Goal: Book appointment/travel/reservation

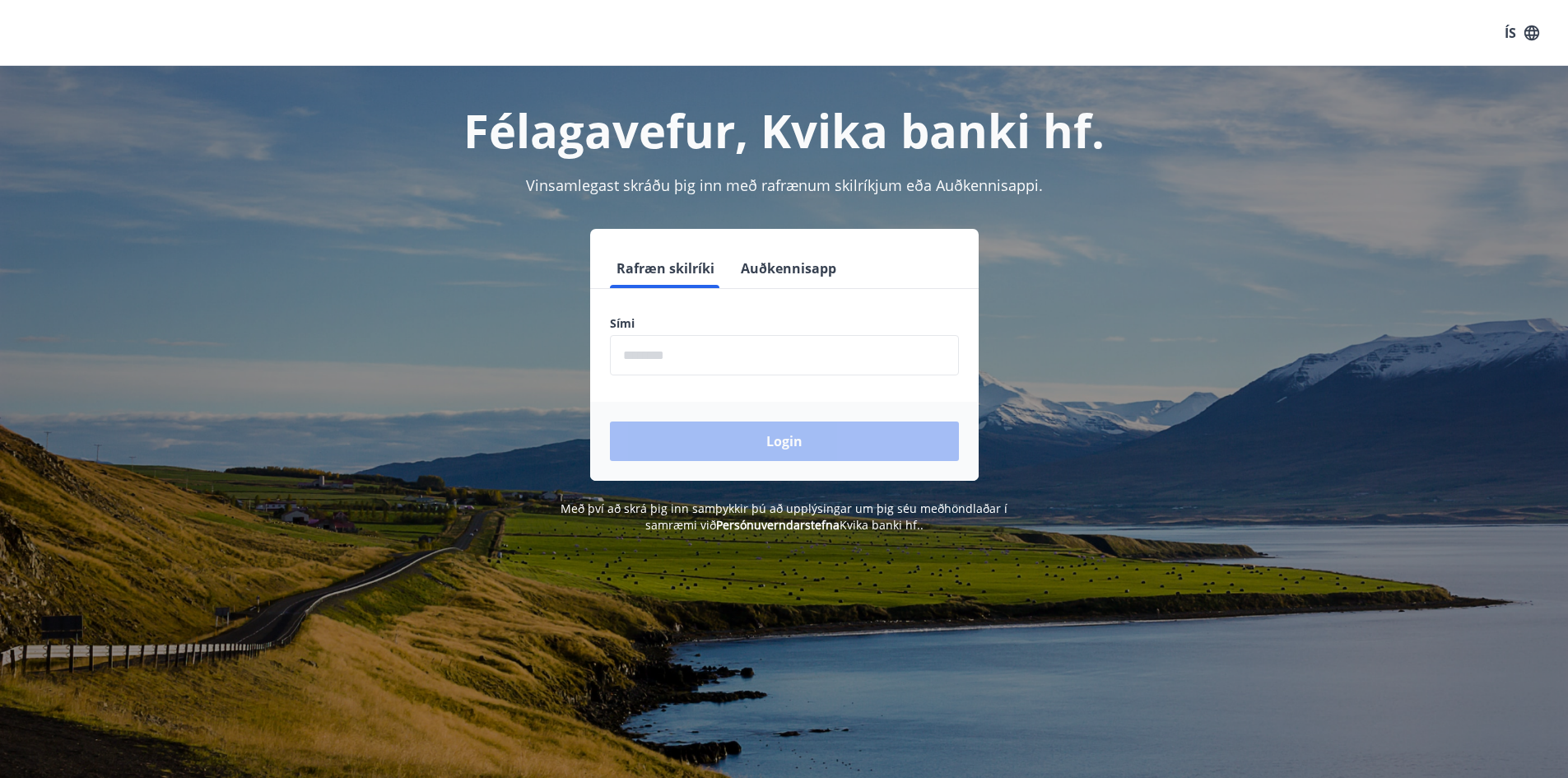
click at [657, 349] on input "phone" at bounding box center [784, 355] width 349 height 40
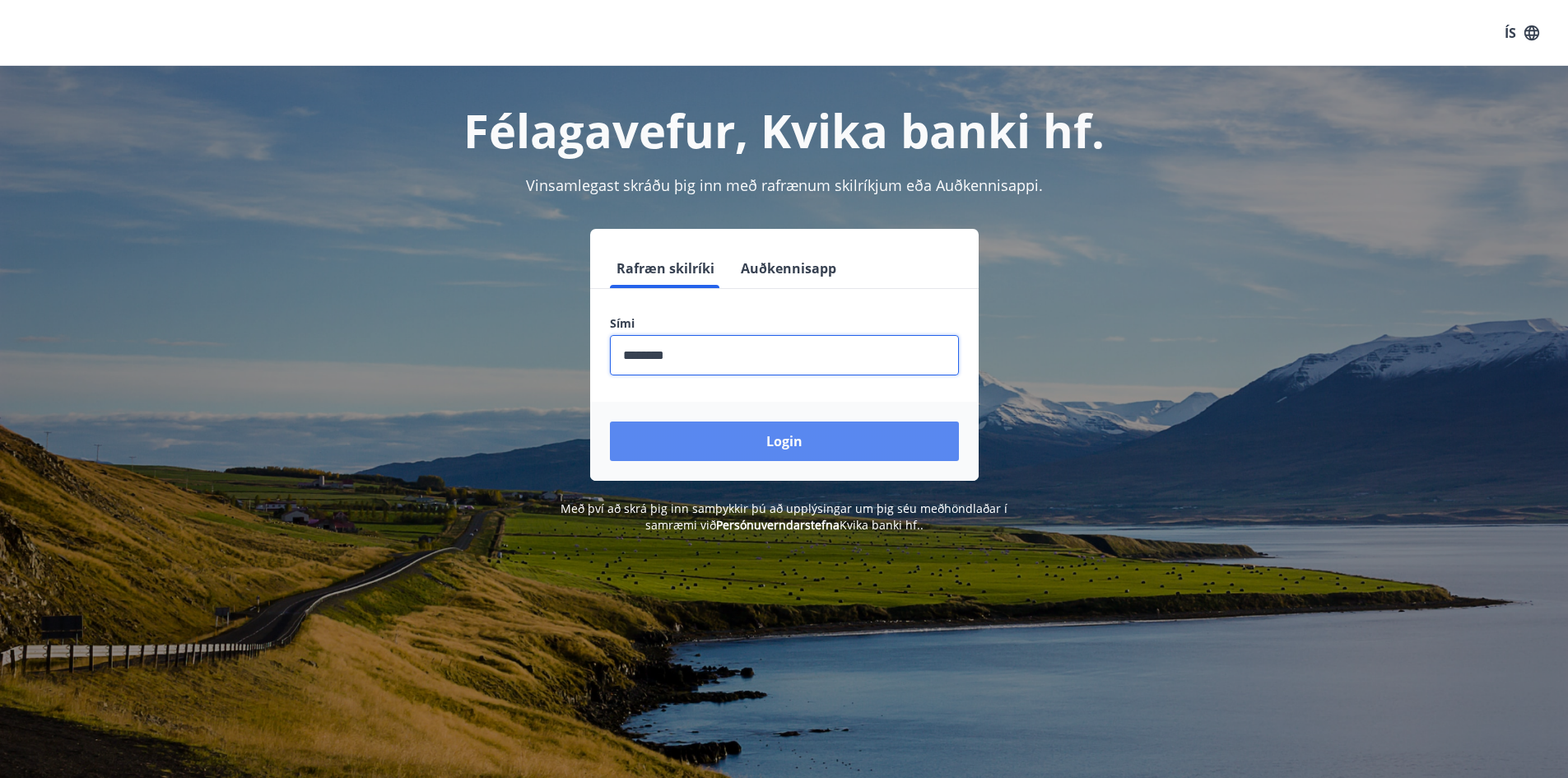
type input "********"
click at [797, 446] on button "Login" at bounding box center [784, 441] width 349 height 40
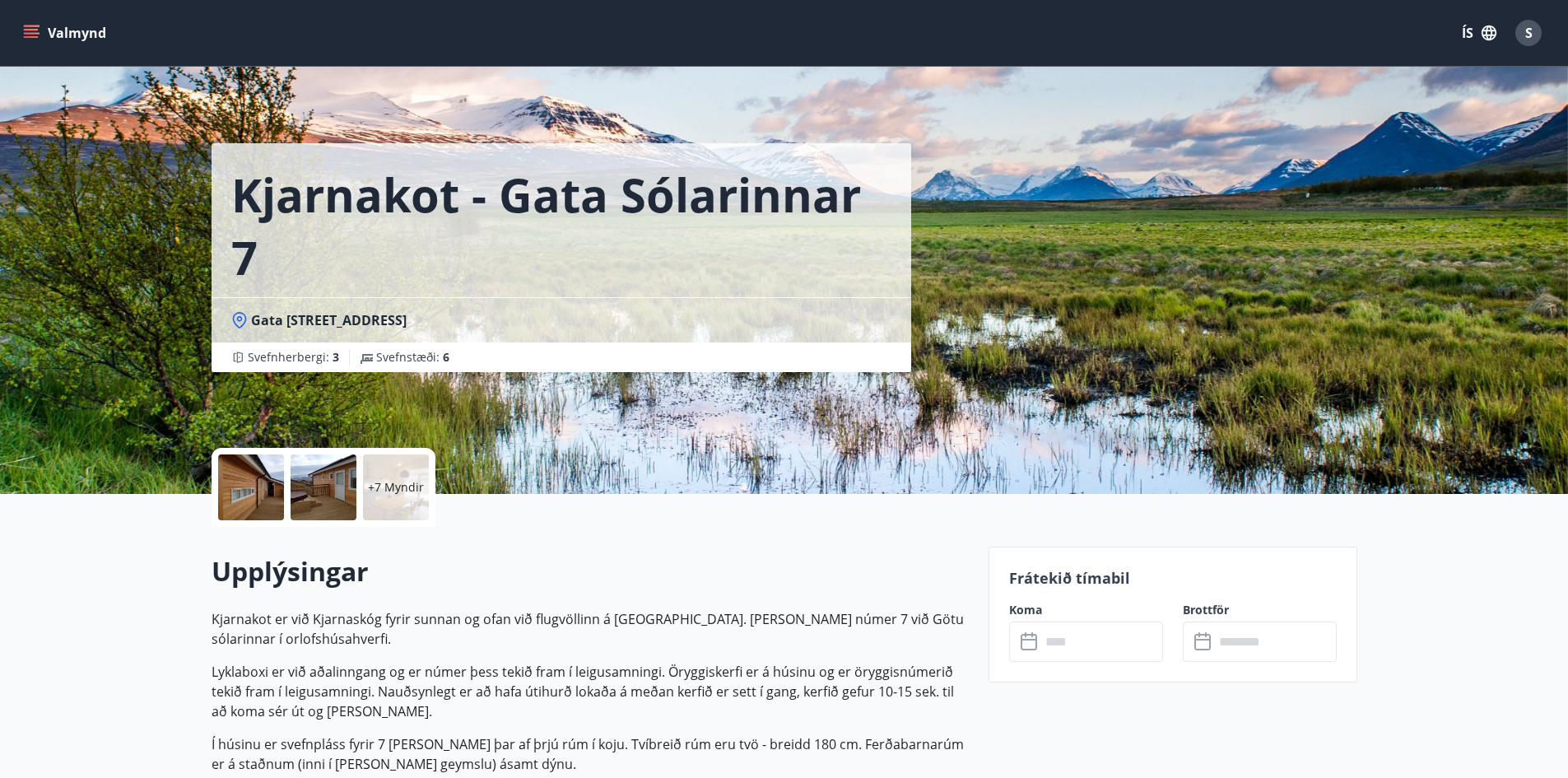
click at [1101, 646] on input "text" at bounding box center [1101, 641] width 123 height 40
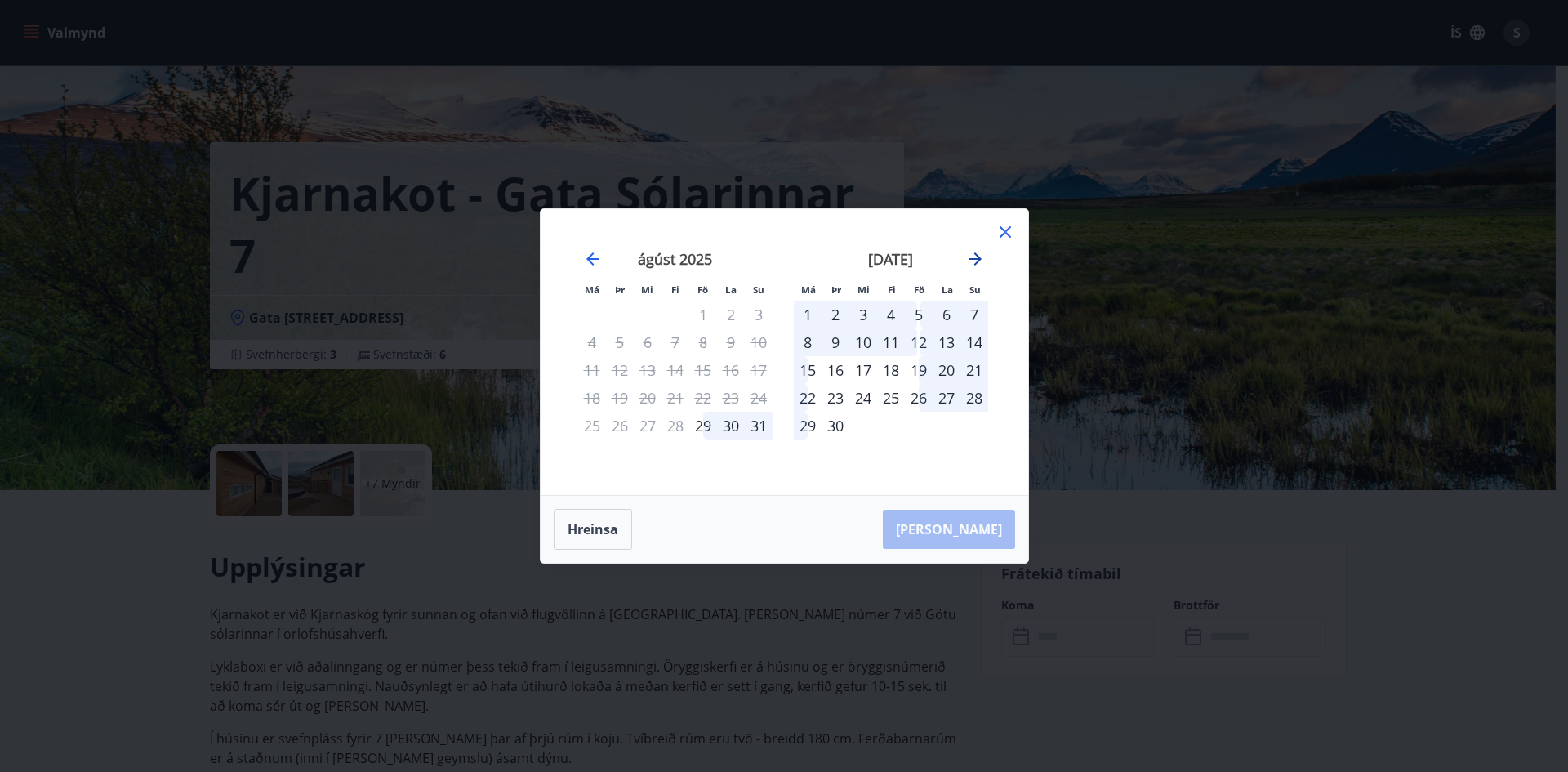
click at [974, 257] on icon "Move forward to switch to the next month." at bounding box center [975, 259] width 20 height 20
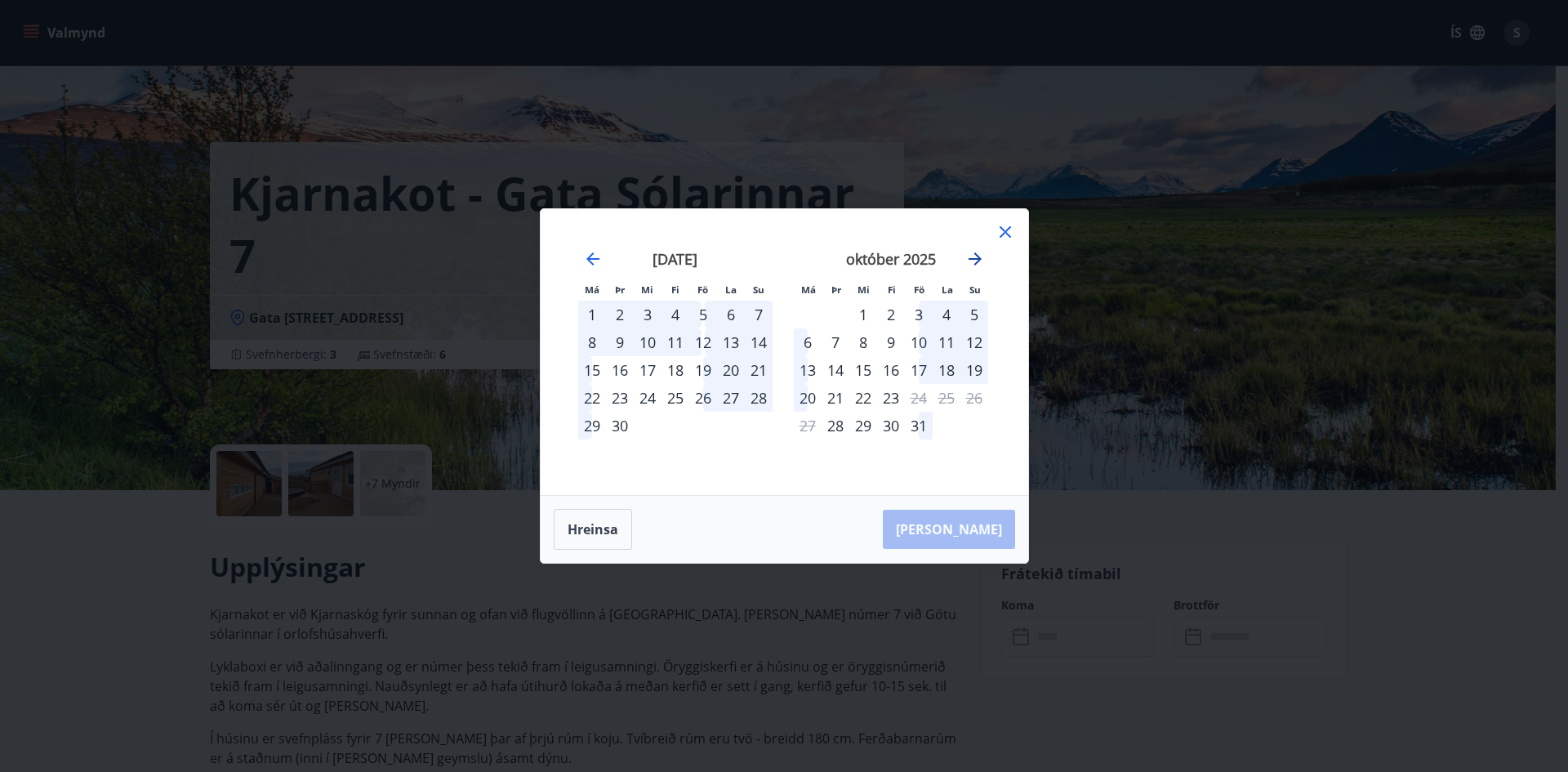
click at [974, 257] on icon "Move forward to switch to the next month." at bounding box center [975, 259] width 20 height 20
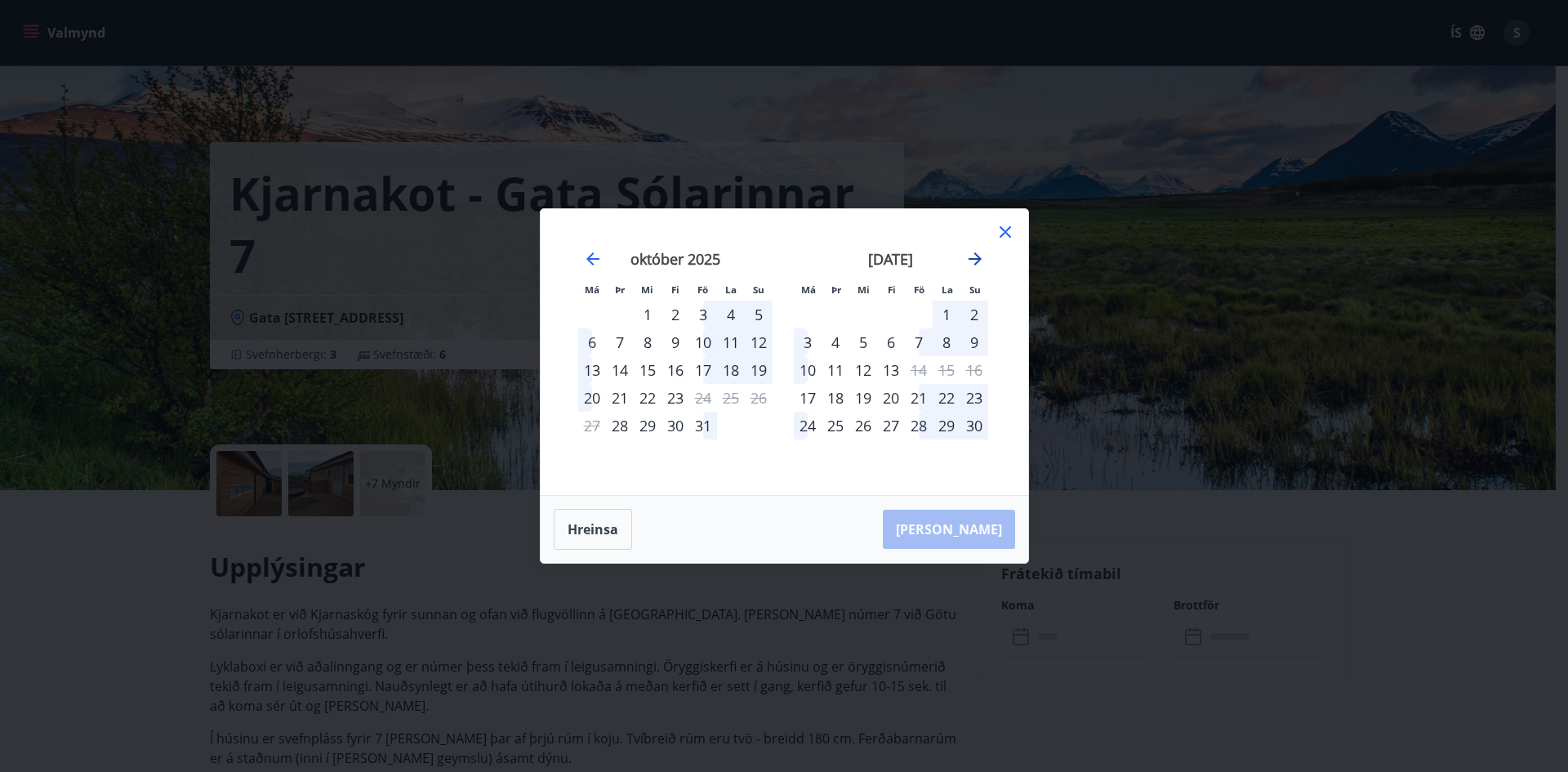
click at [983, 262] on icon "Move forward to switch to the next month." at bounding box center [975, 259] width 20 height 20
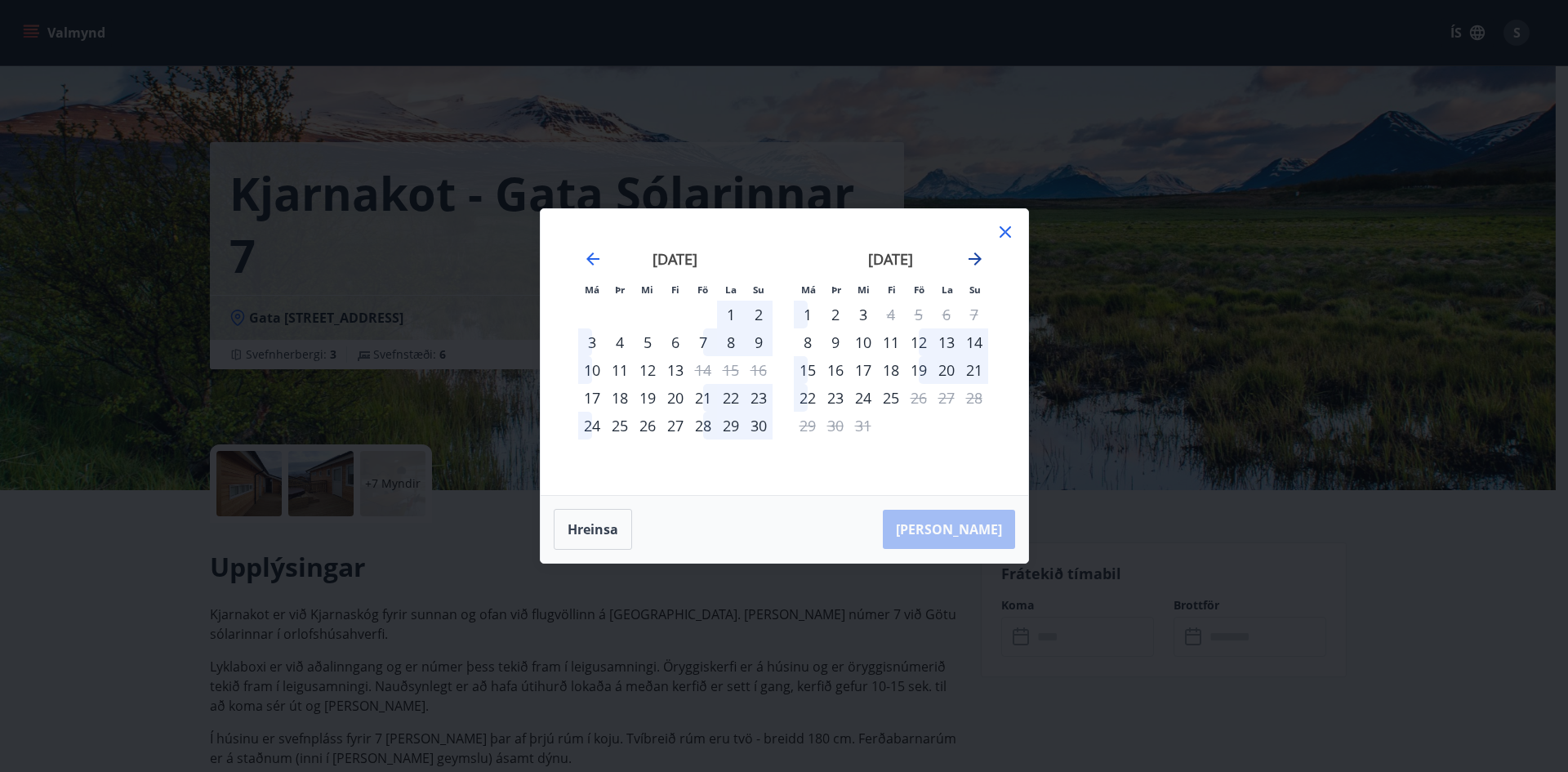
click at [983, 262] on icon "Move forward to switch to the next month." at bounding box center [975, 259] width 20 height 20
click at [976, 261] on icon "Move forward to switch to the next month." at bounding box center [975, 259] width 20 height 20
click at [592, 258] on icon "Move backward to switch to the previous month." at bounding box center [593, 259] width 20 height 20
click at [976, 263] on icon "Move forward to switch to the next month." at bounding box center [974, 259] width 13 height 13
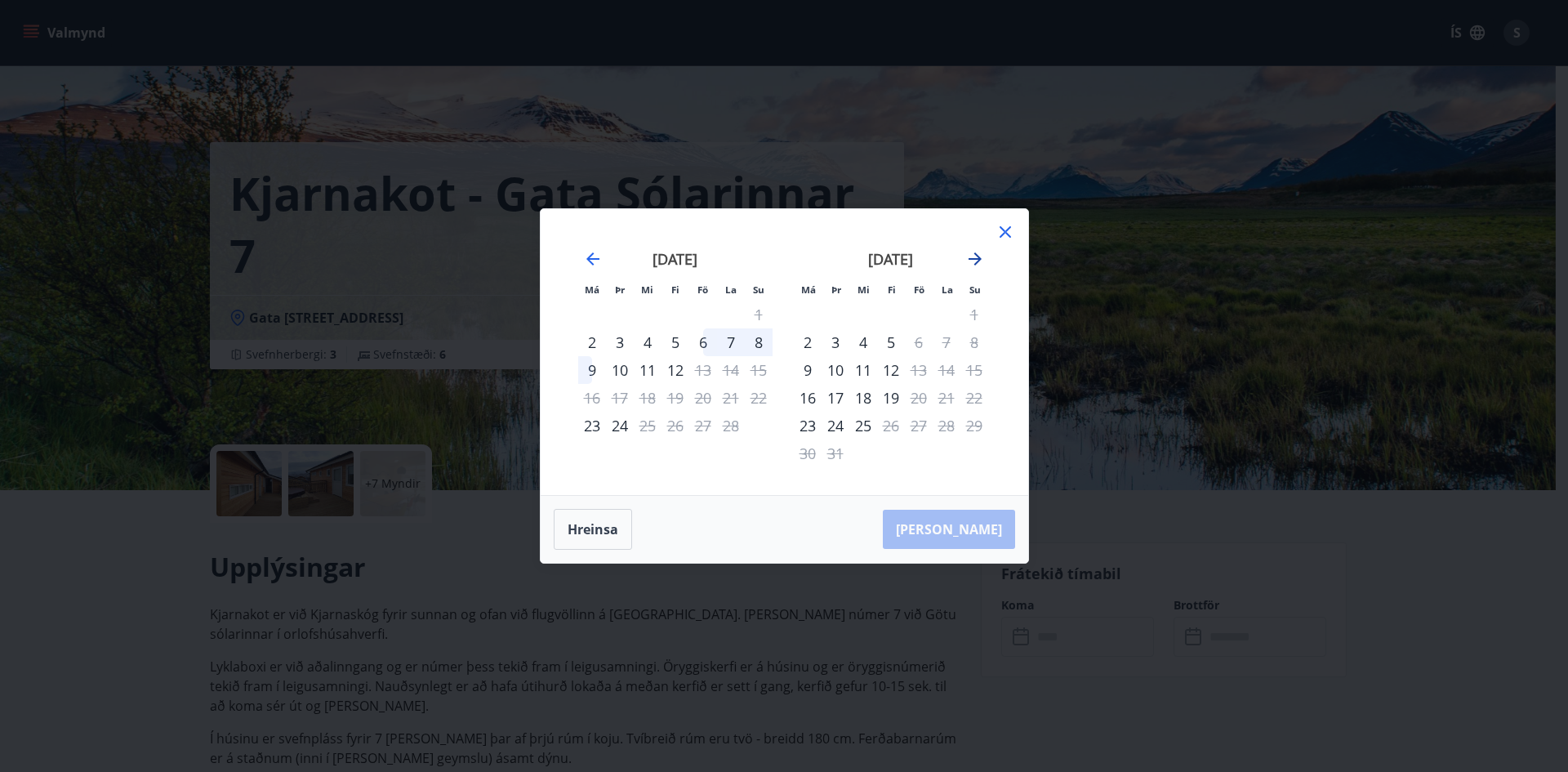
click at [976, 263] on icon "Move forward to switch to the next month." at bounding box center [974, 259] width 13 height 13
click at [971, 270] on div "apríl 2026" at bounding box center [891, 265] width 194 height 72
click at [973, 264] on icon "Move forward to switch to the next month." at bounding box center [975, 259] width 20 height 20
click at [591, 258] on icon "Move backward to switch to the previous month." at bounding box center [593, 259] width 20 height 20
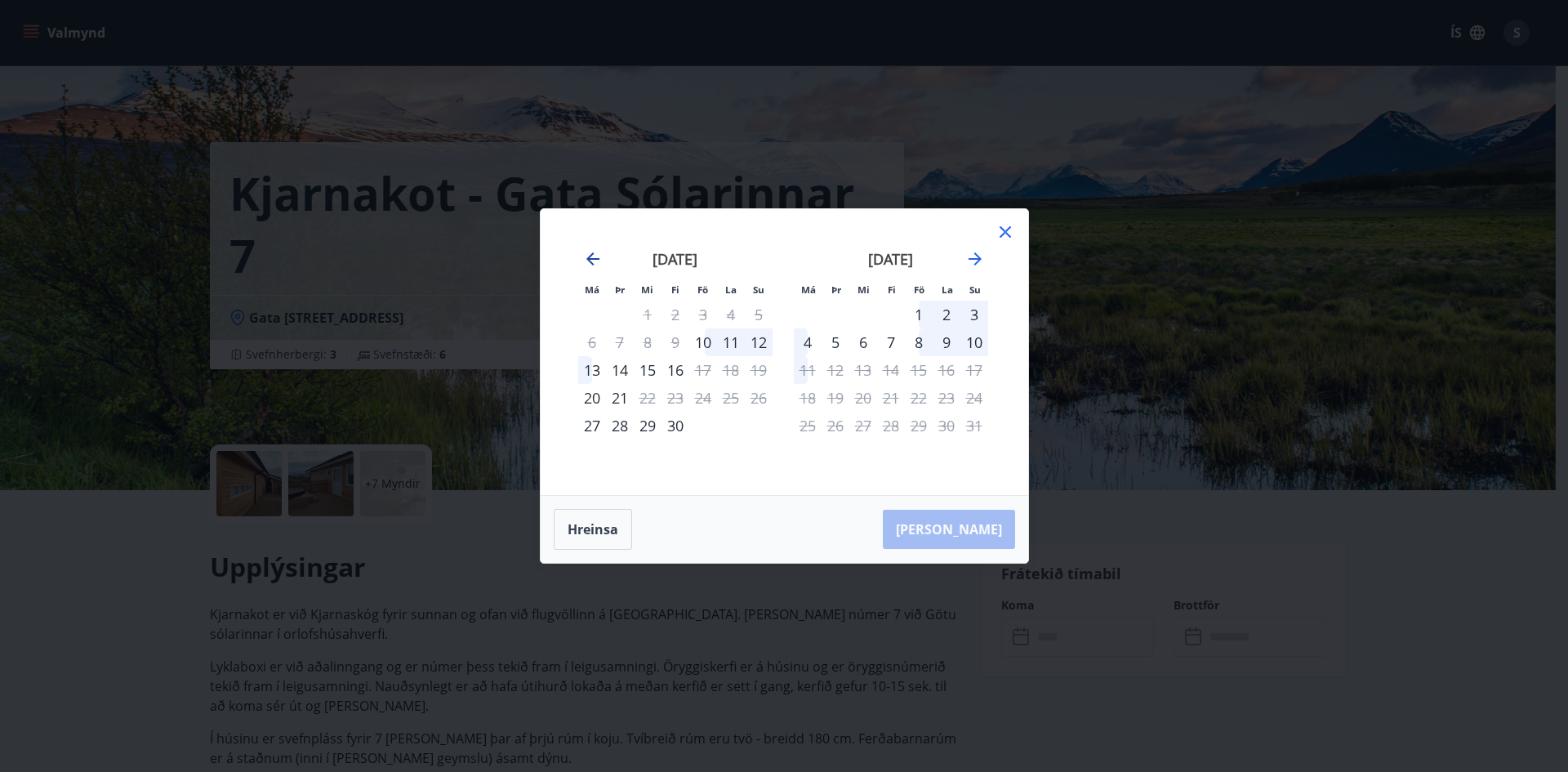
click at [591, 258] on icon "Move backward to switch to the previous month." at bounding box center [593, 259] width 20 height 20
click at [592, 257] on icon "Move backward to switch to the previous month." at bounding box center [593, 259] width 20 height 20
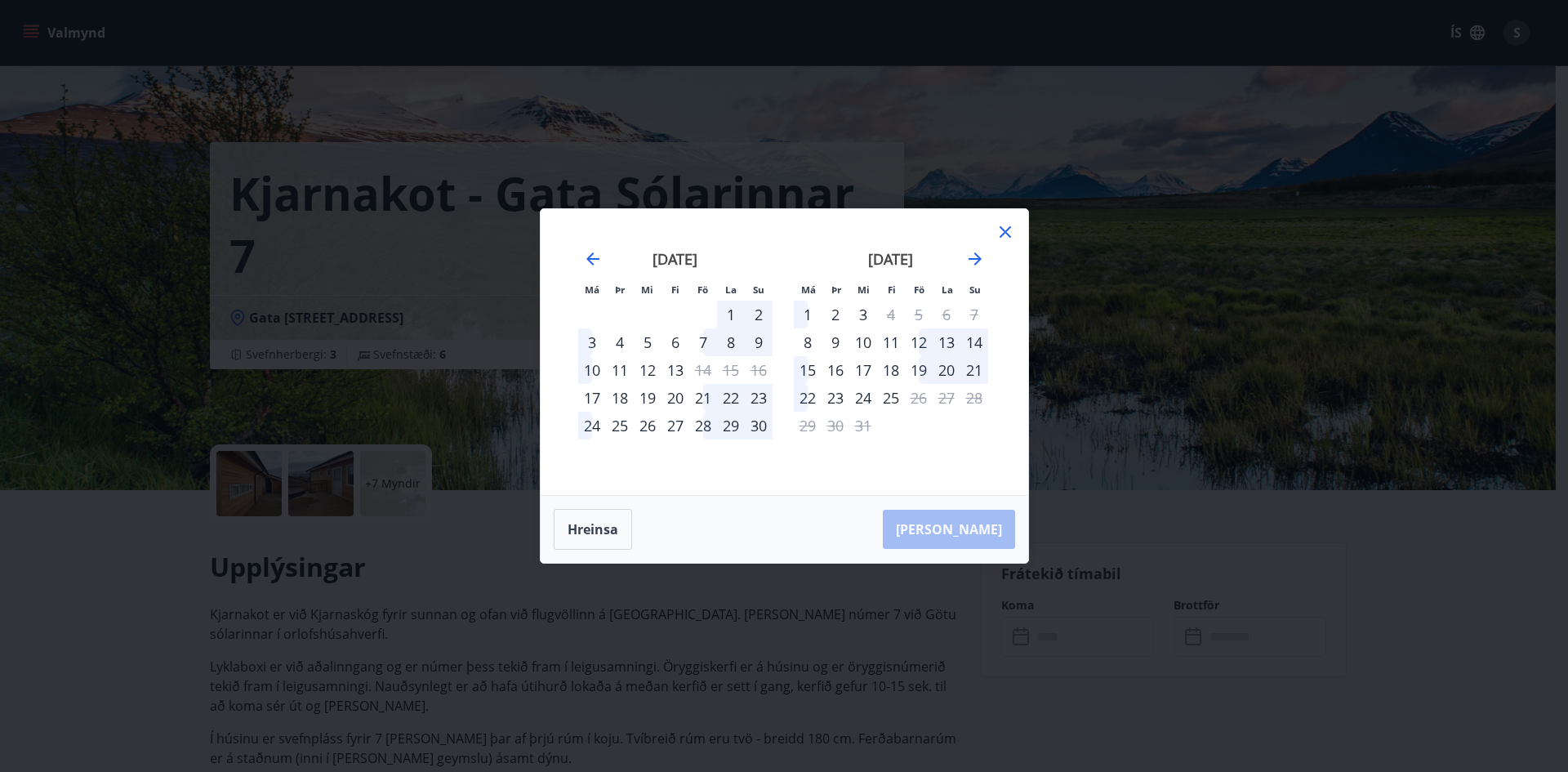
click at [708, 425] on div "28" at bounding box center [703, 425] width 28 height 28
drag, startPoint x: 712, startPoint y: 427, endPoint x: 746, endPoint y: 428, distance: 34.0
click at [745, 428] on tr "24 25 26 27 28 29 30" at bounding box center [675, 425] width 194 height 28
click at [763, 429] on div "30" at bounding box center [758, 425] width 28 height 28
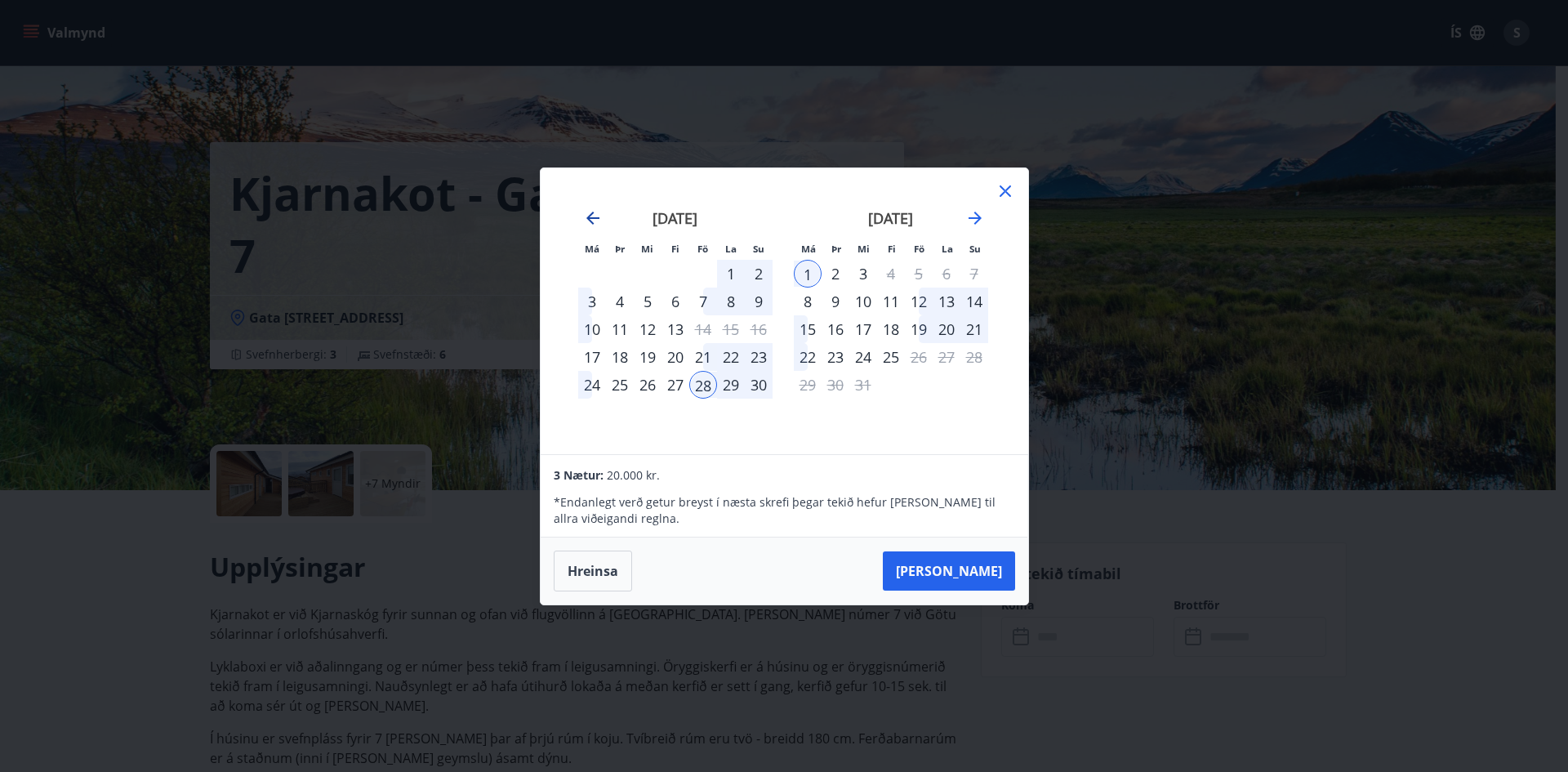
click at [597, 224] on icon "Move backward to switch to the previous month." at bounding box center [593, 218] width 20 height 20
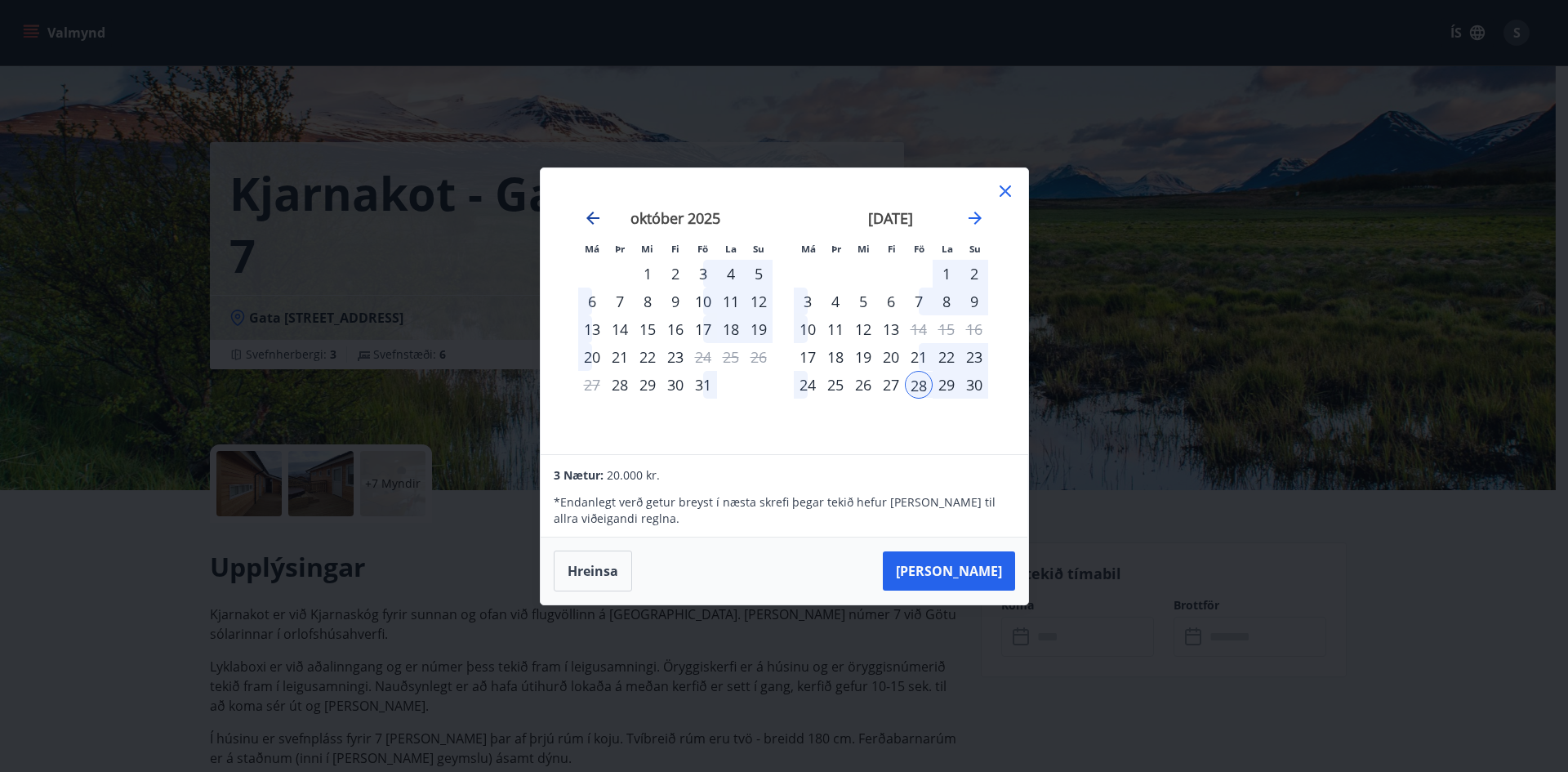
click at [591, 220] on icon "Move backward to switch to the previous month." at bounding box center [593, 218] width 20 height 20
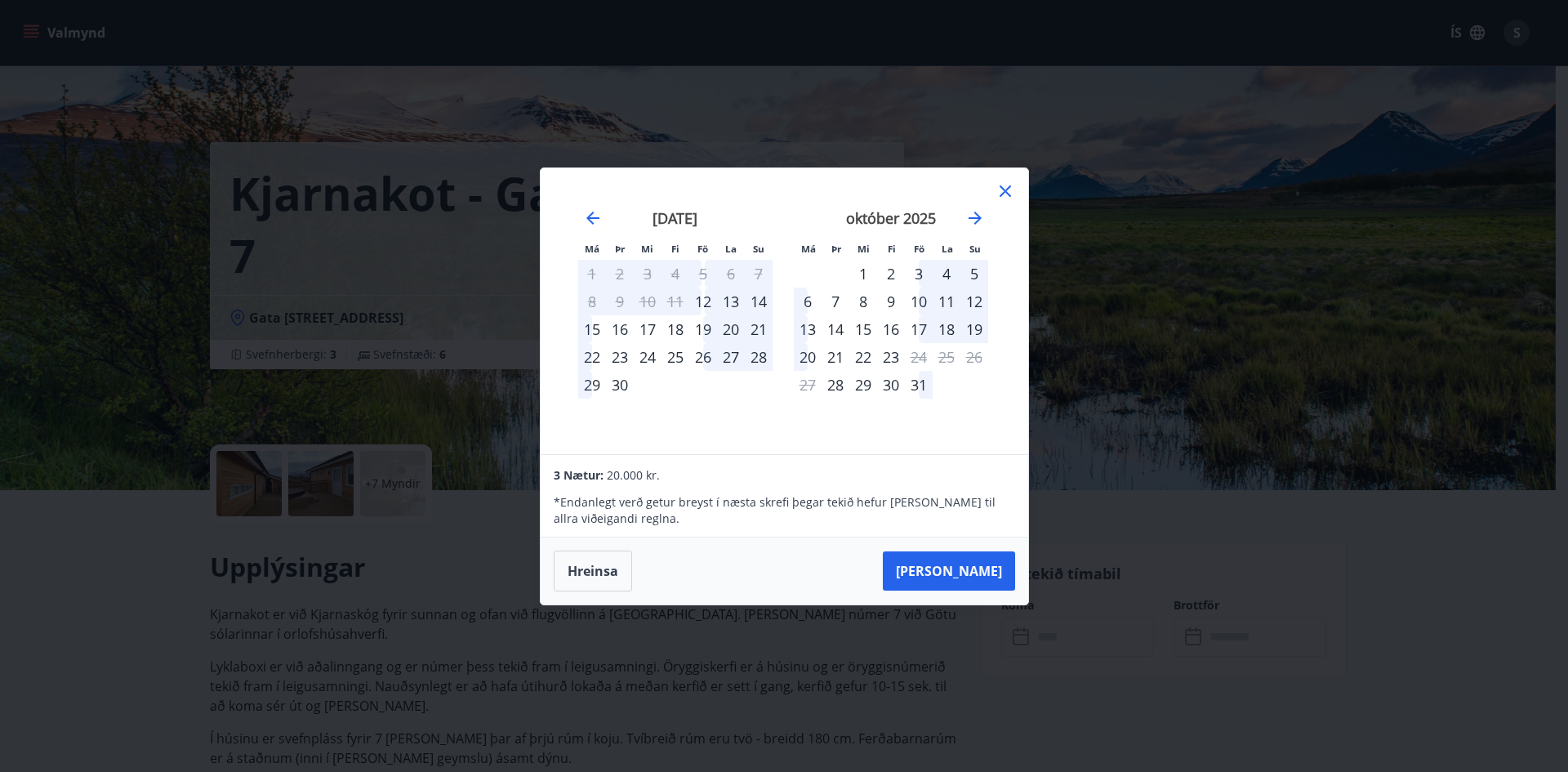
click at [1009, 190] on icon at bounding box center [1005, 191] width 20 height 20
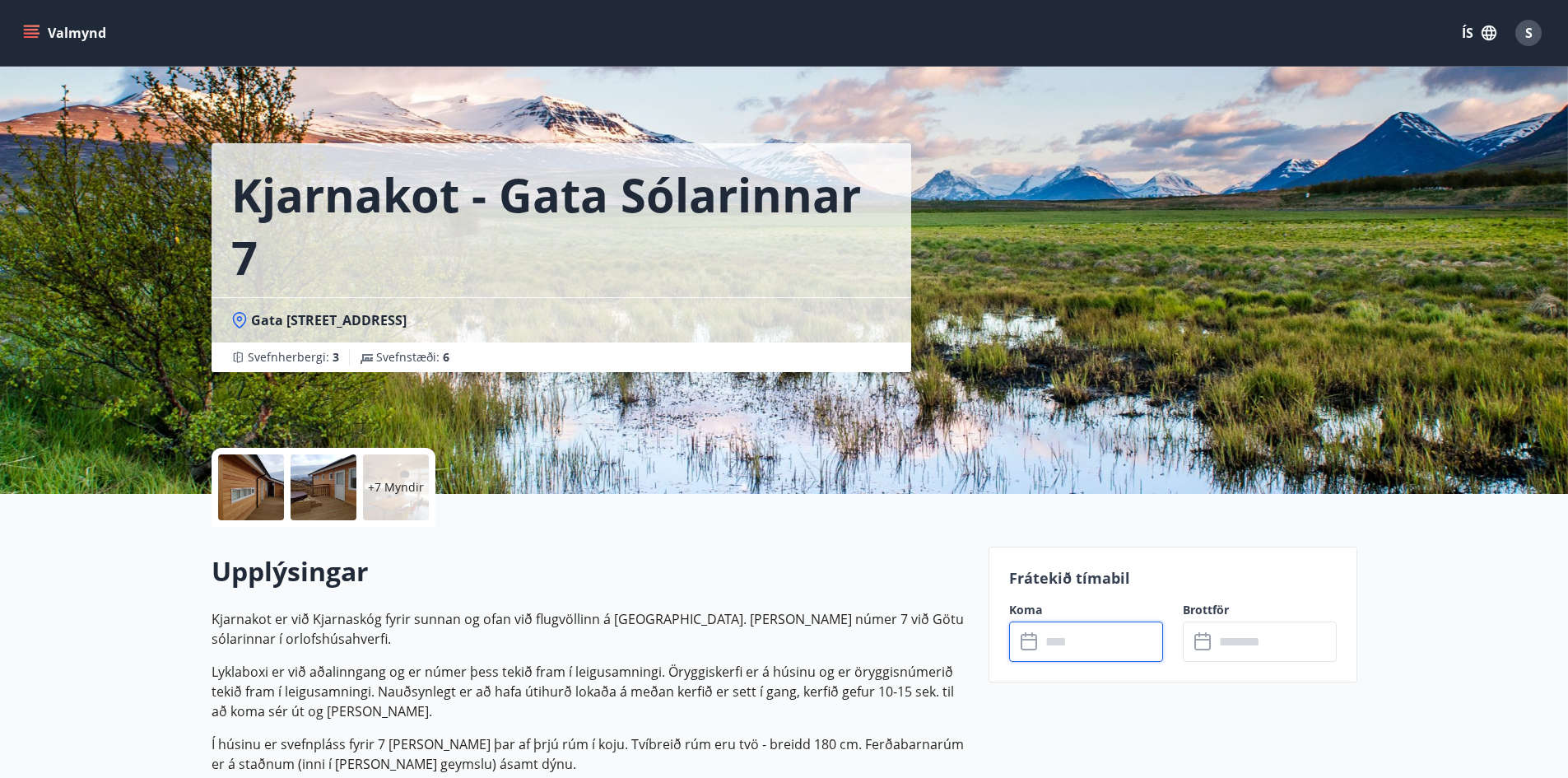
click at [235, 485] on div at bounding box center [251, 487] width 66 height 66
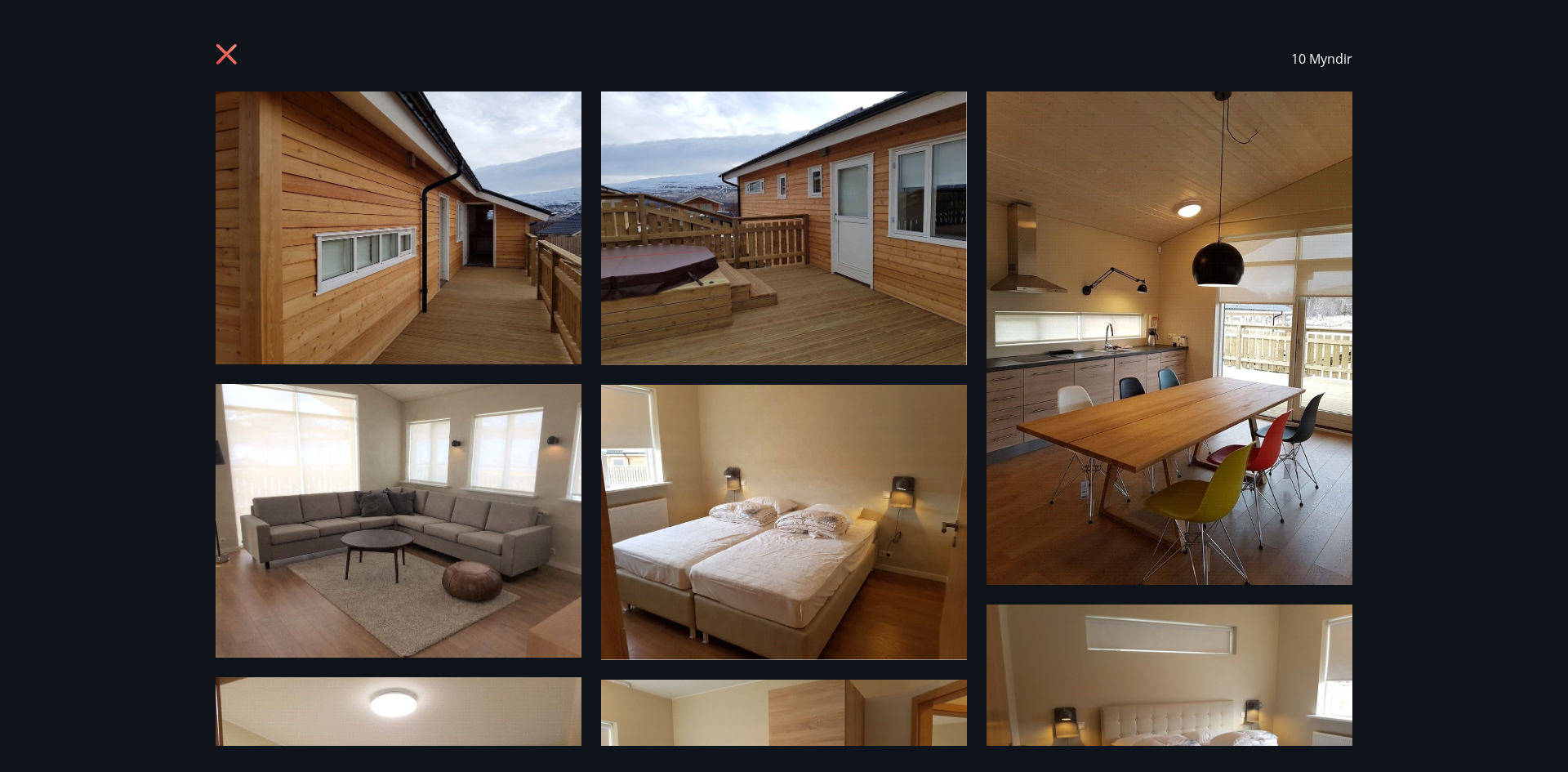
click at [410, 277] on img at bounding box center [398, 227] width 366 height 273
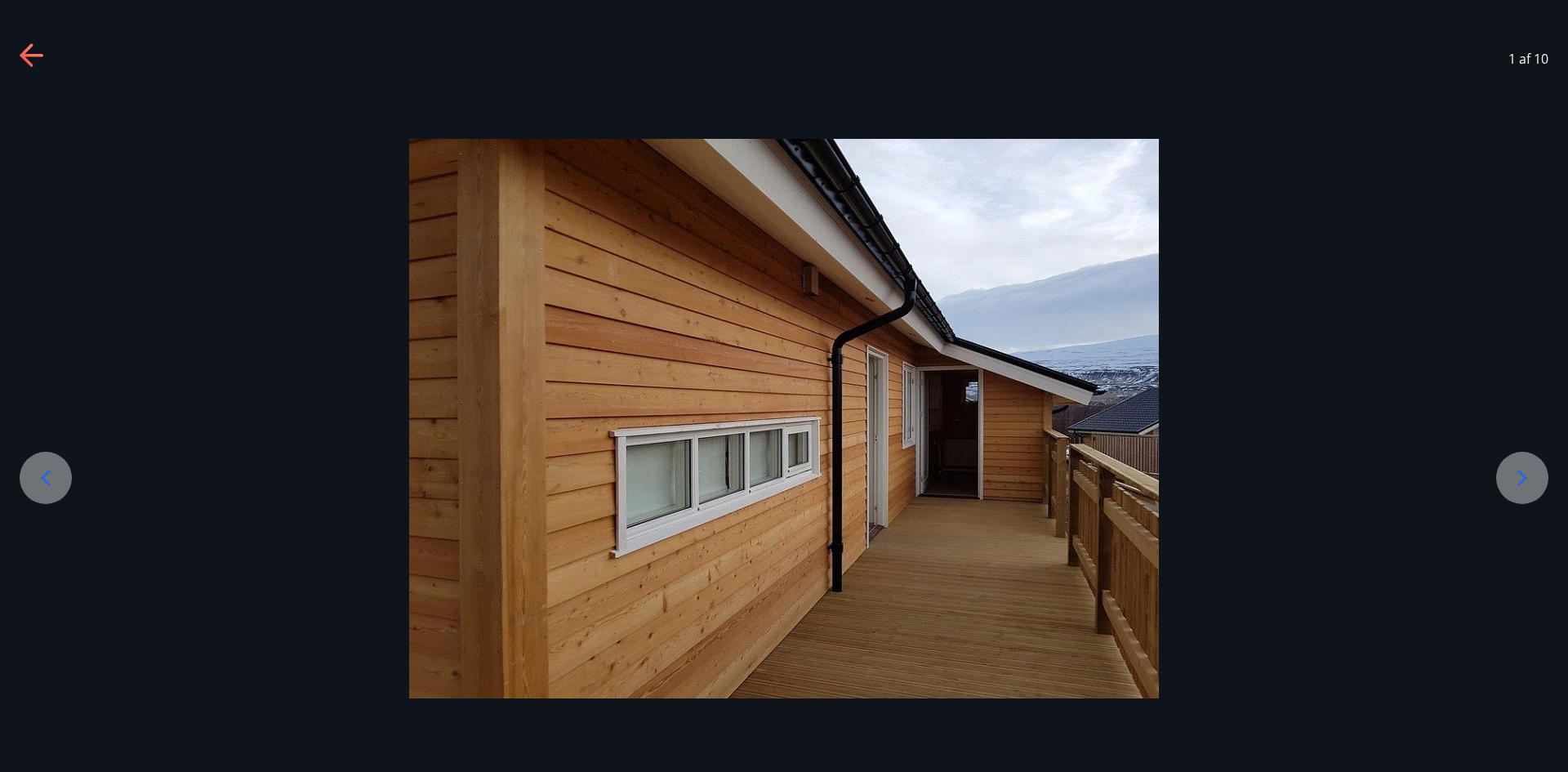
click at [1534, 475] on icon at bounding box center [1522, 478] width 26 height 26
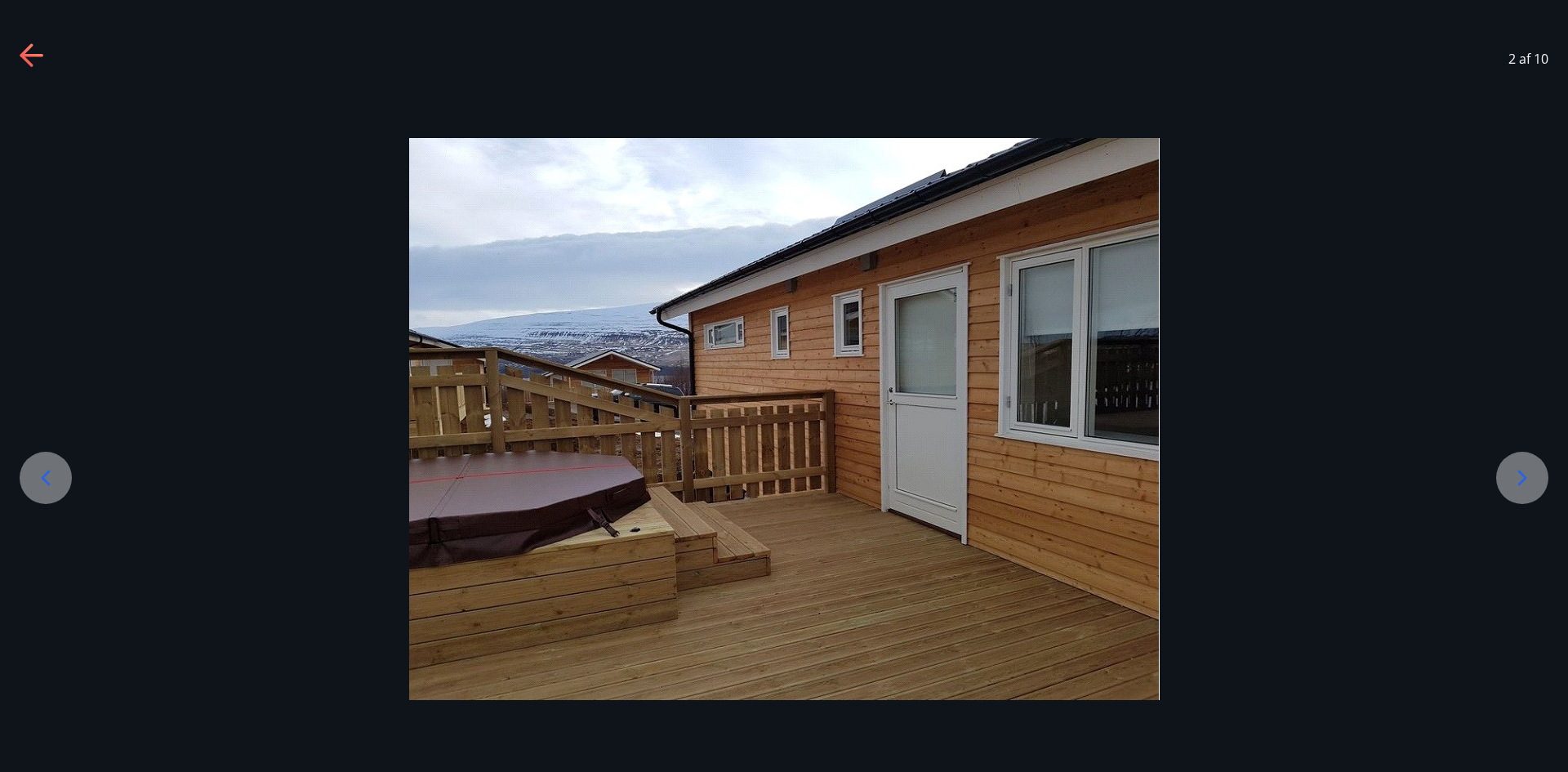
click at [1534, 475] on icon at bounding box center [1522, 478] width 26 height 26
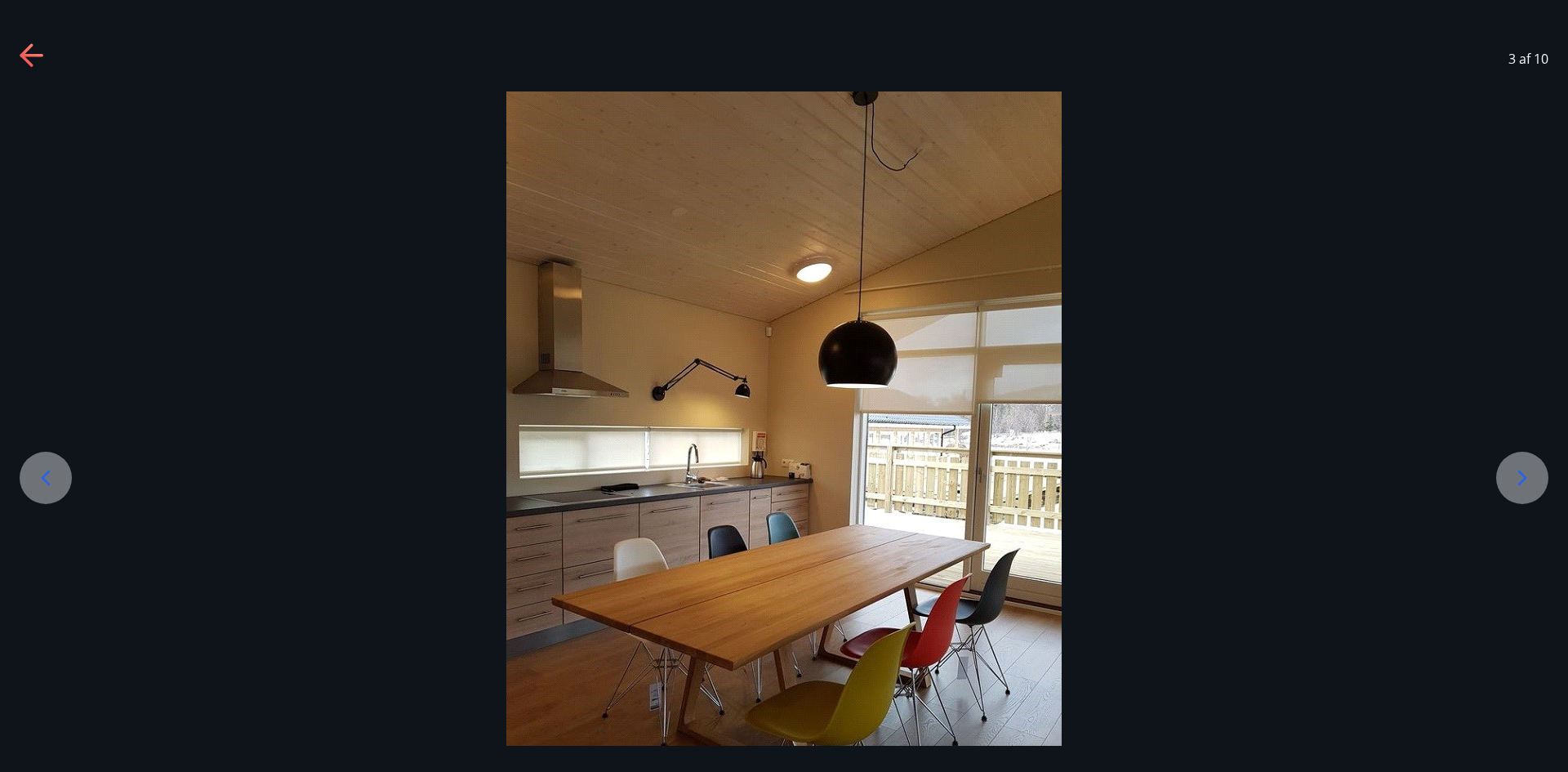
click at [1534, 475] on icon at bounding box center [1522, 478] width 26 height 26
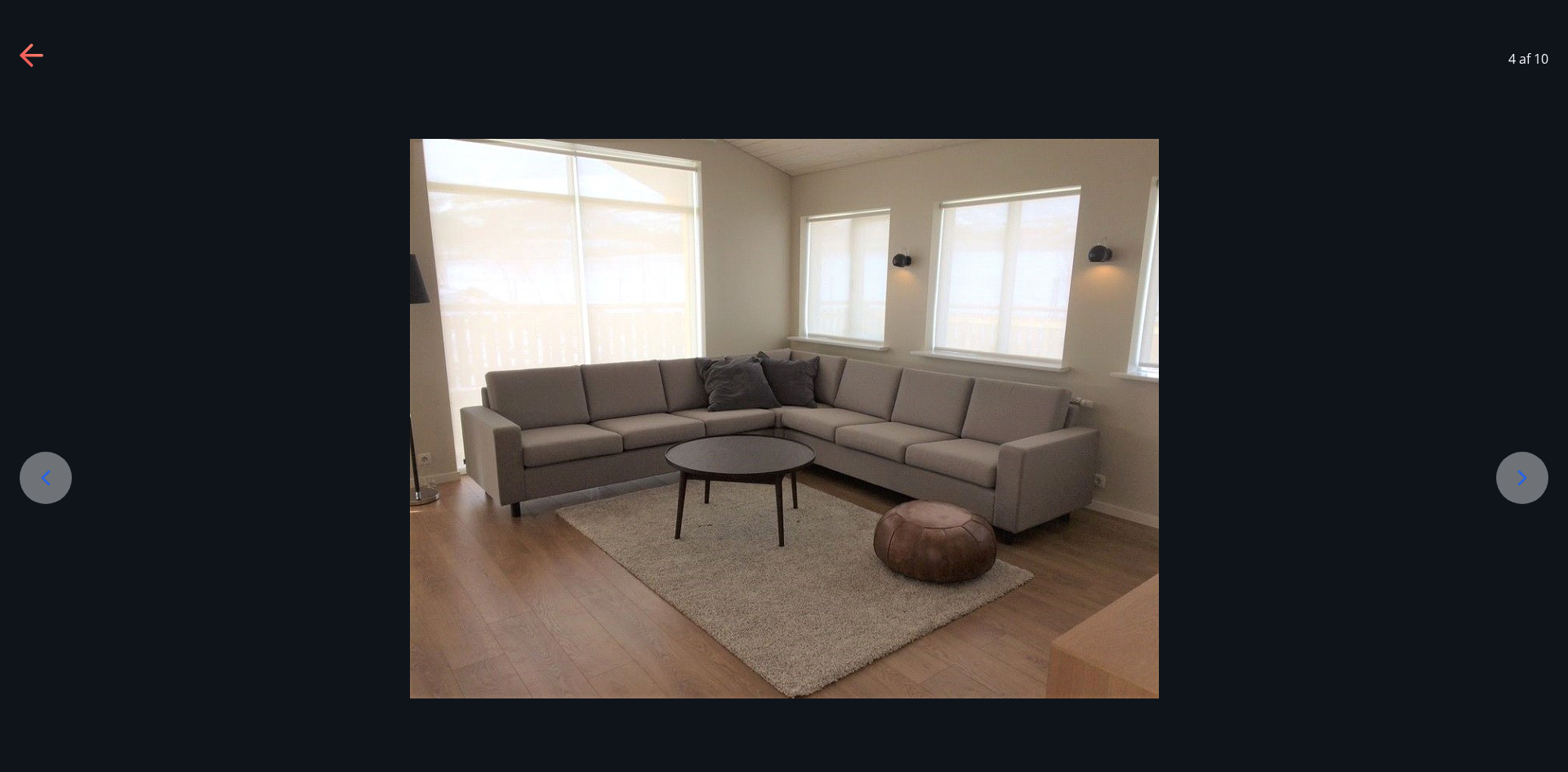
click at [1534, 475] on icon at bounding box center [1522, 478] width 26 height 26
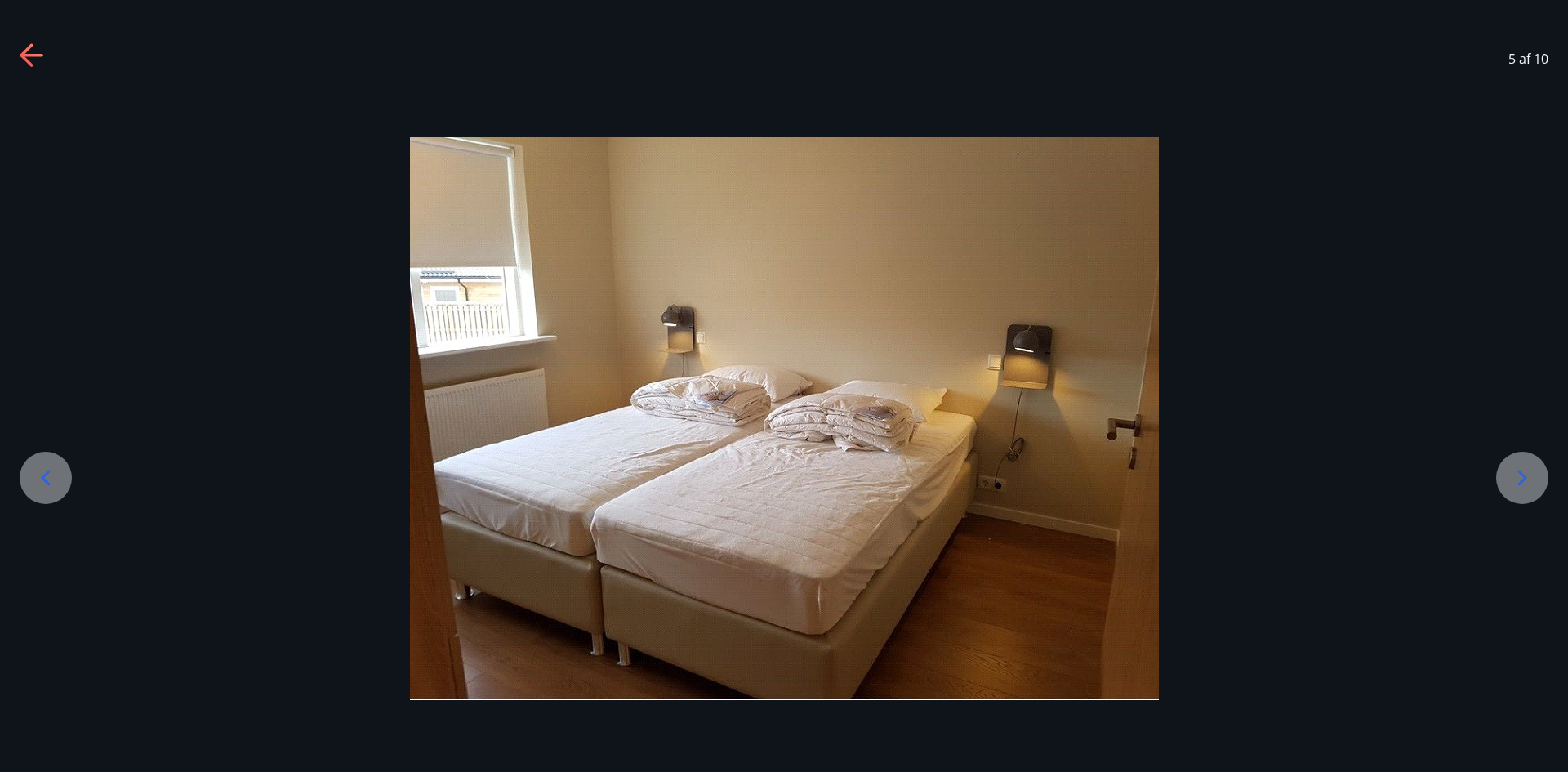
click at [1534, 475] on icon at bounding box center [1522, 478] width 26 height 26
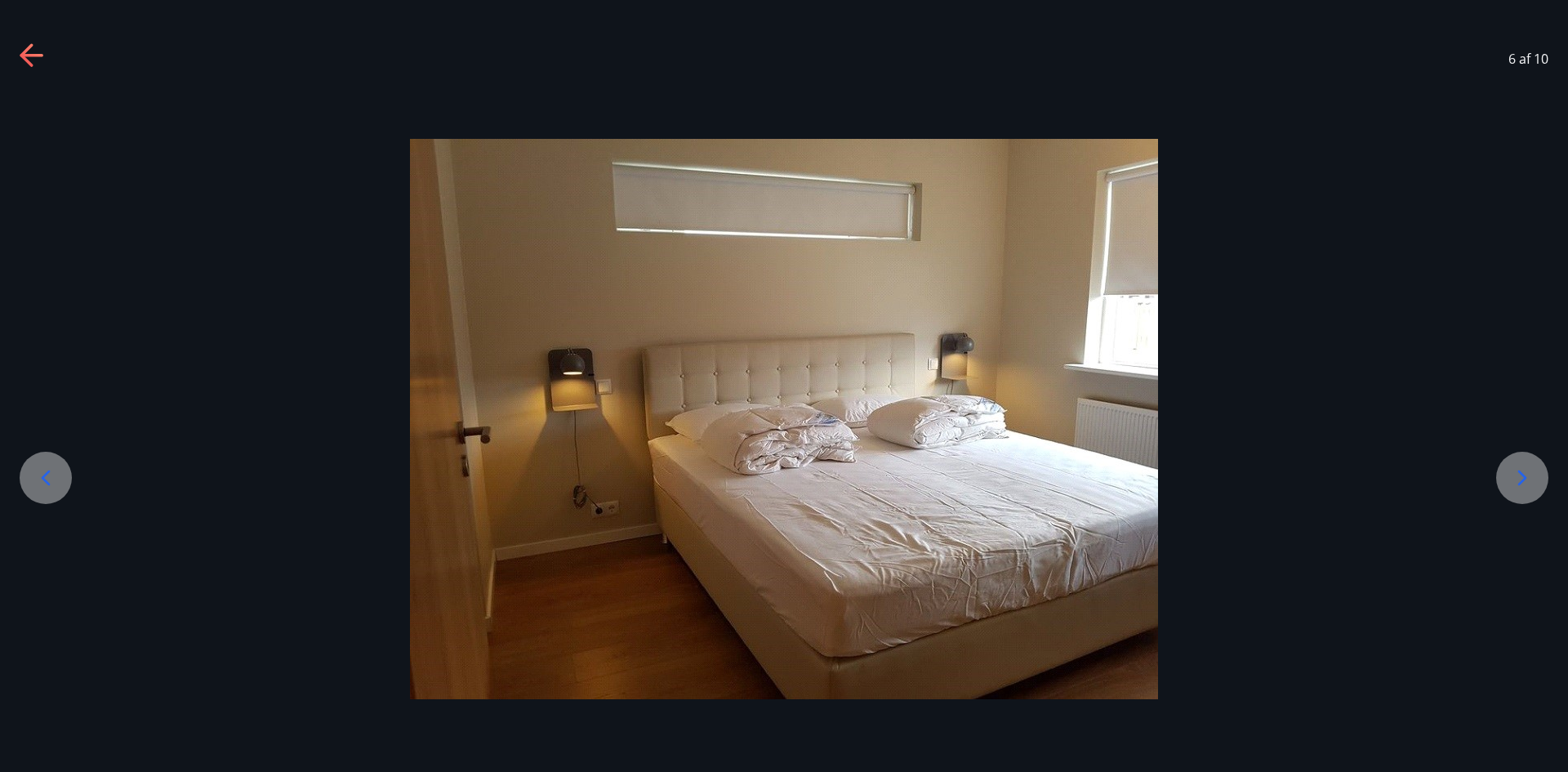
click at [1534, 475] on icon at bounding box center [1522, 478] width 26 height 26
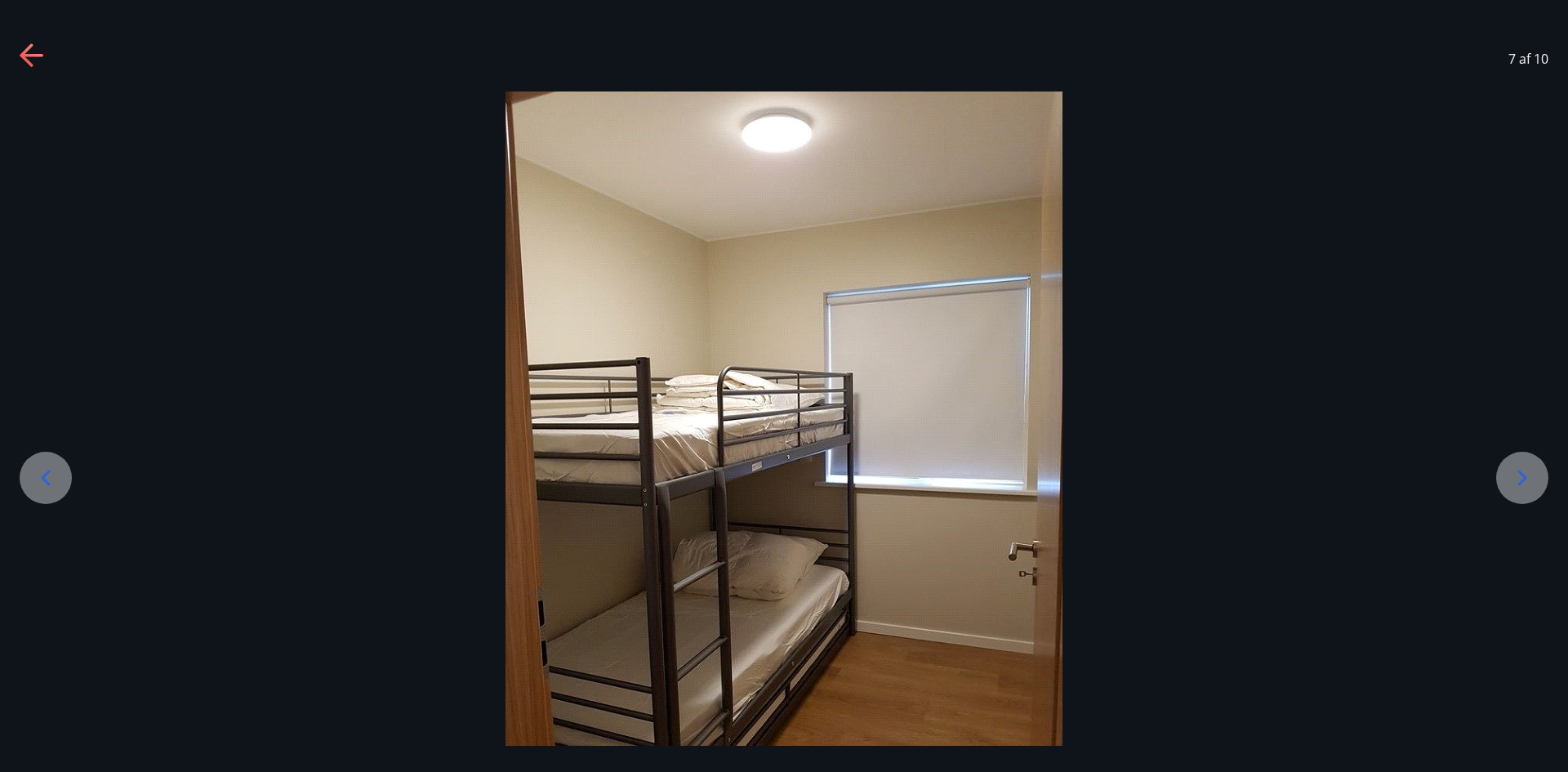
click at [1534, 475] on icon at bounding box center [1522, 478] width 26 height 26
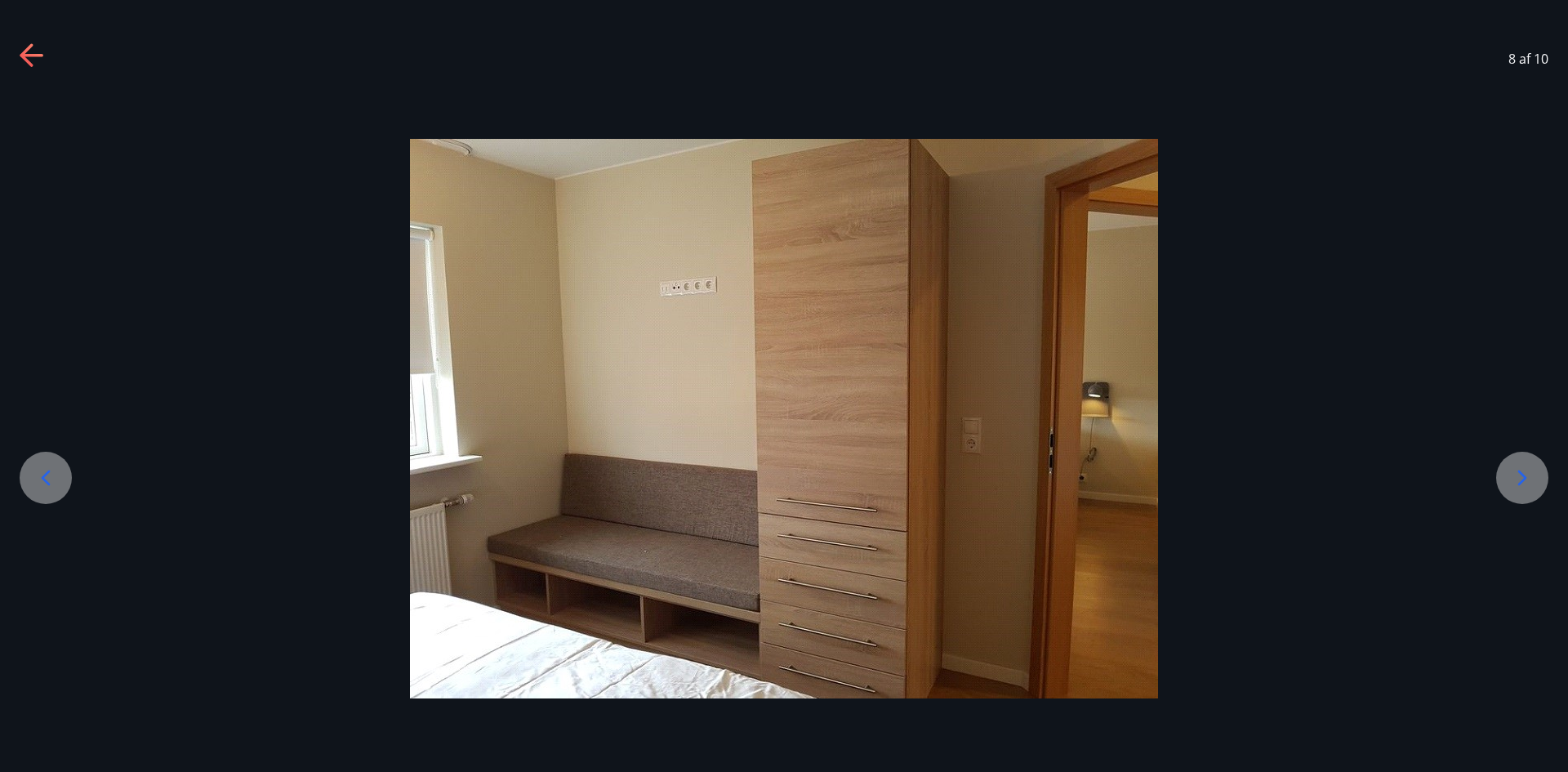
click at [1534, 475] on icon at bounding box center [1522, 478] width 26 height 26
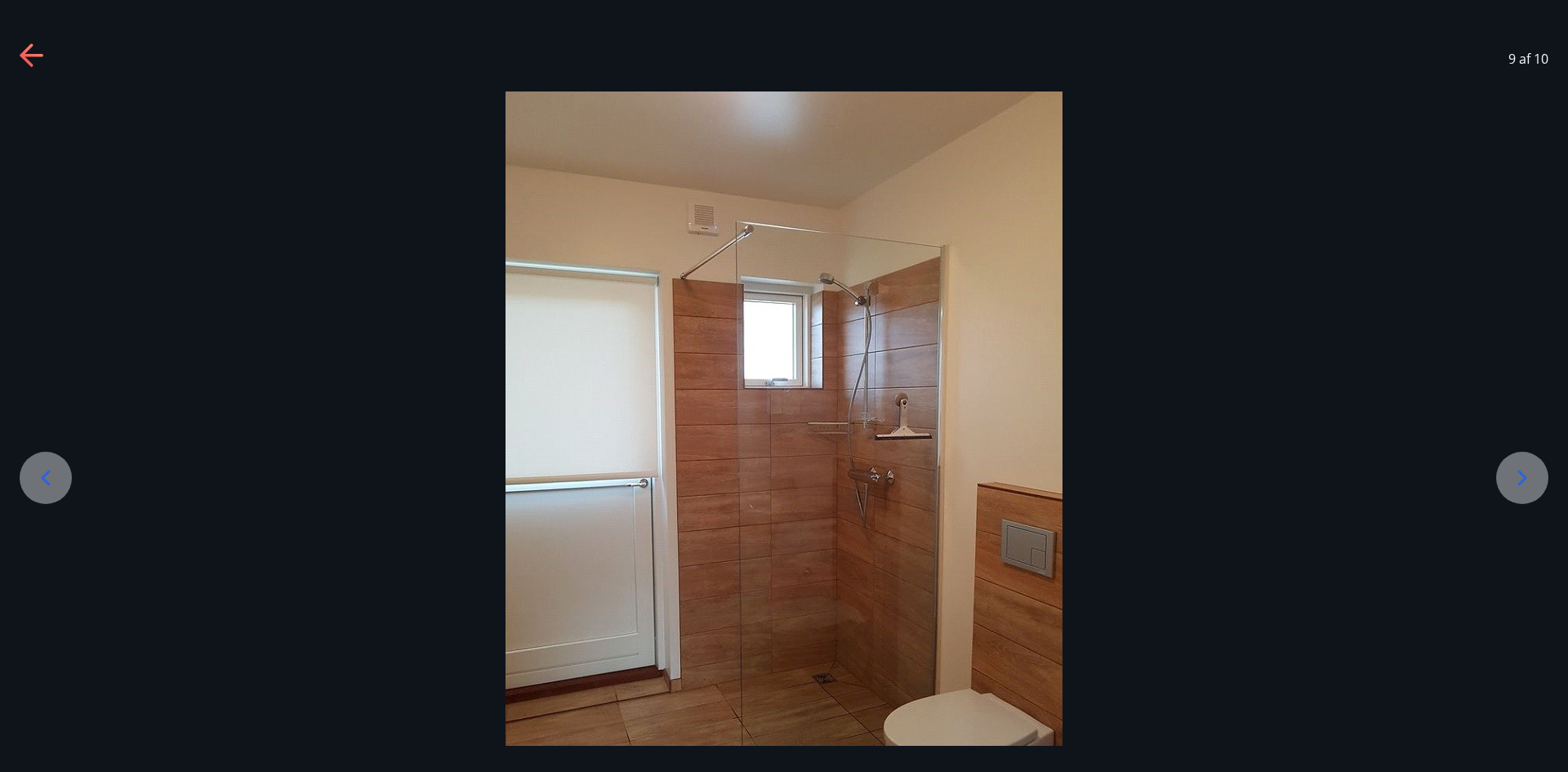
click at [1534, 475] on icon at bounding box center [1522, 478] width 26 height 26
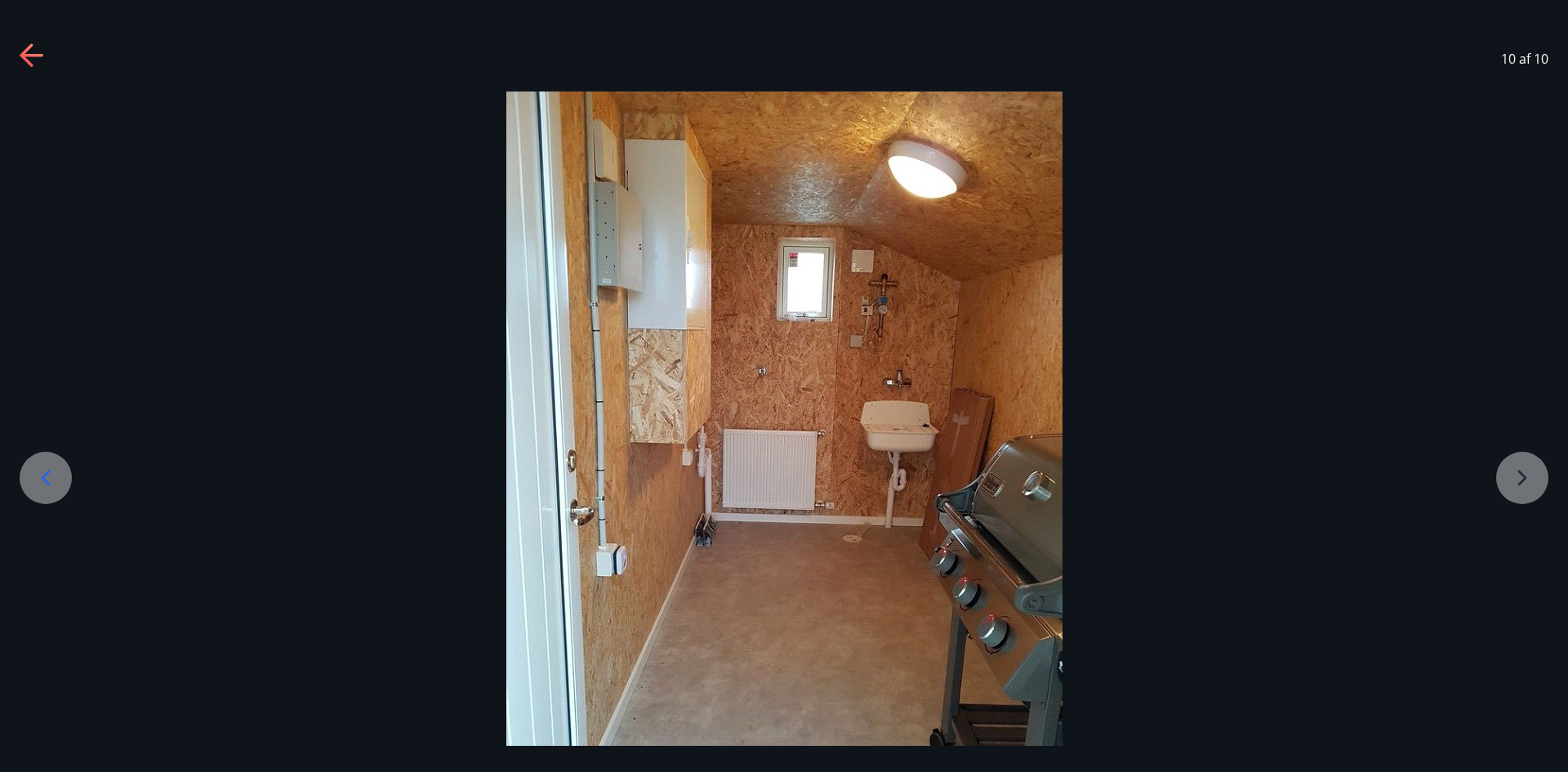
click at [1534, 475] on div at bounding box center [784, 466] width 1568 height 749
click at [26, 64] on icon at bounding box center [33, 56] width 26 height 26
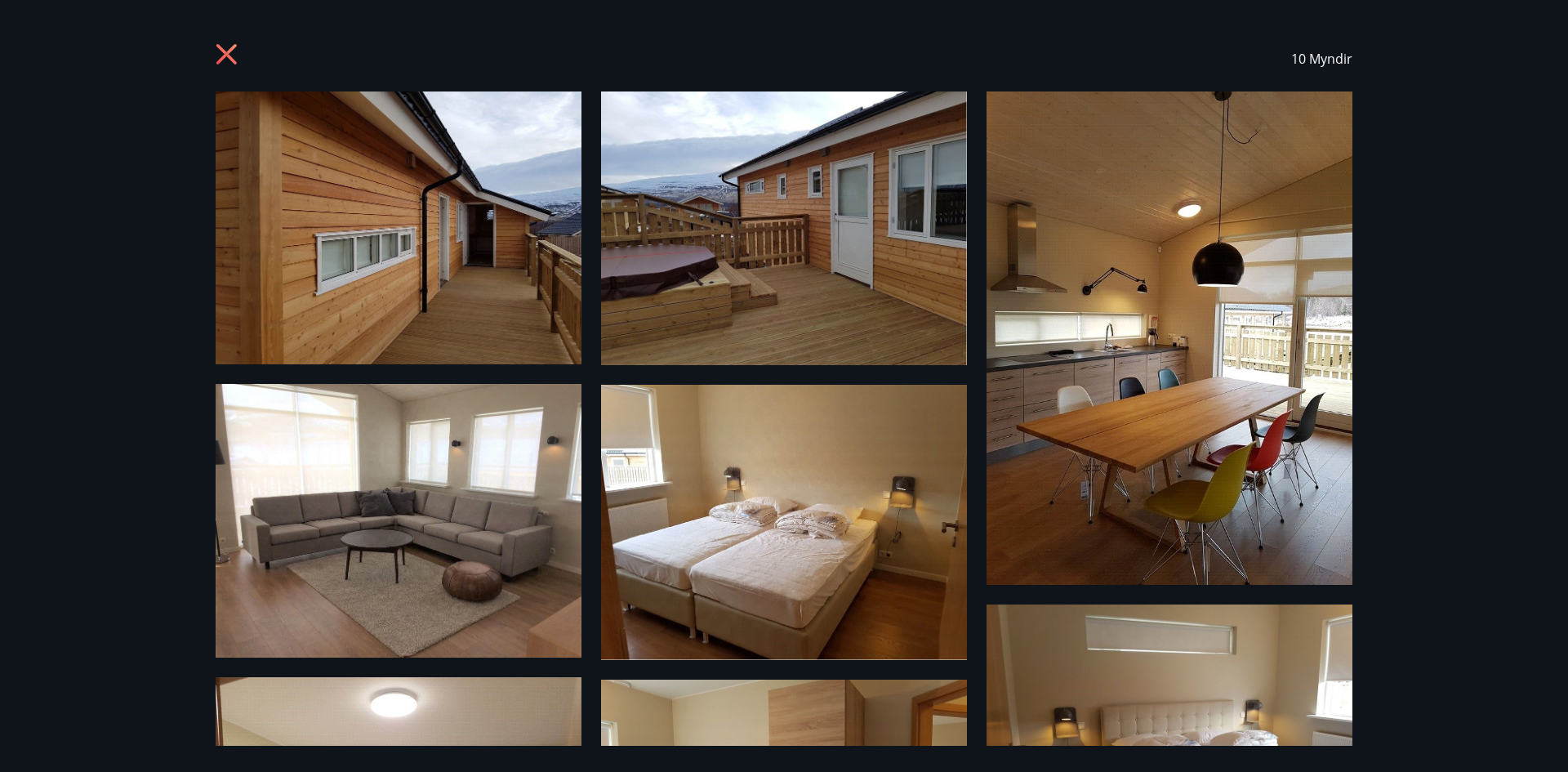
click at [230, 54] on icon at bounding box center [229, 56] width 26 height 26
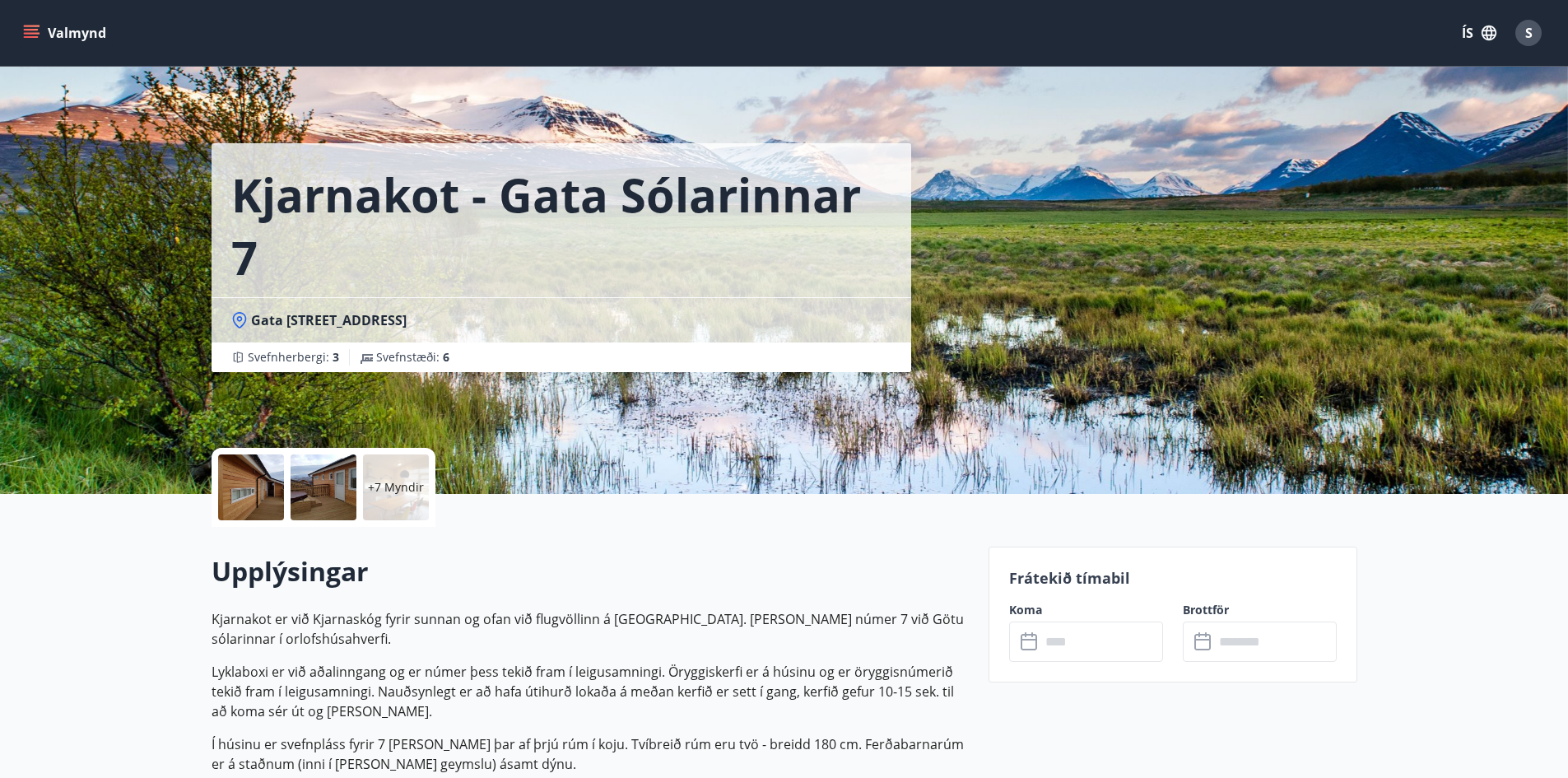
click at [582, 491] on div "+7 Myndir" at bounding box center [590, 486] width 757 height 79
click at [395, 497] on div "+7 Myndir" at bounding box center [395, 487] width 66 height 66
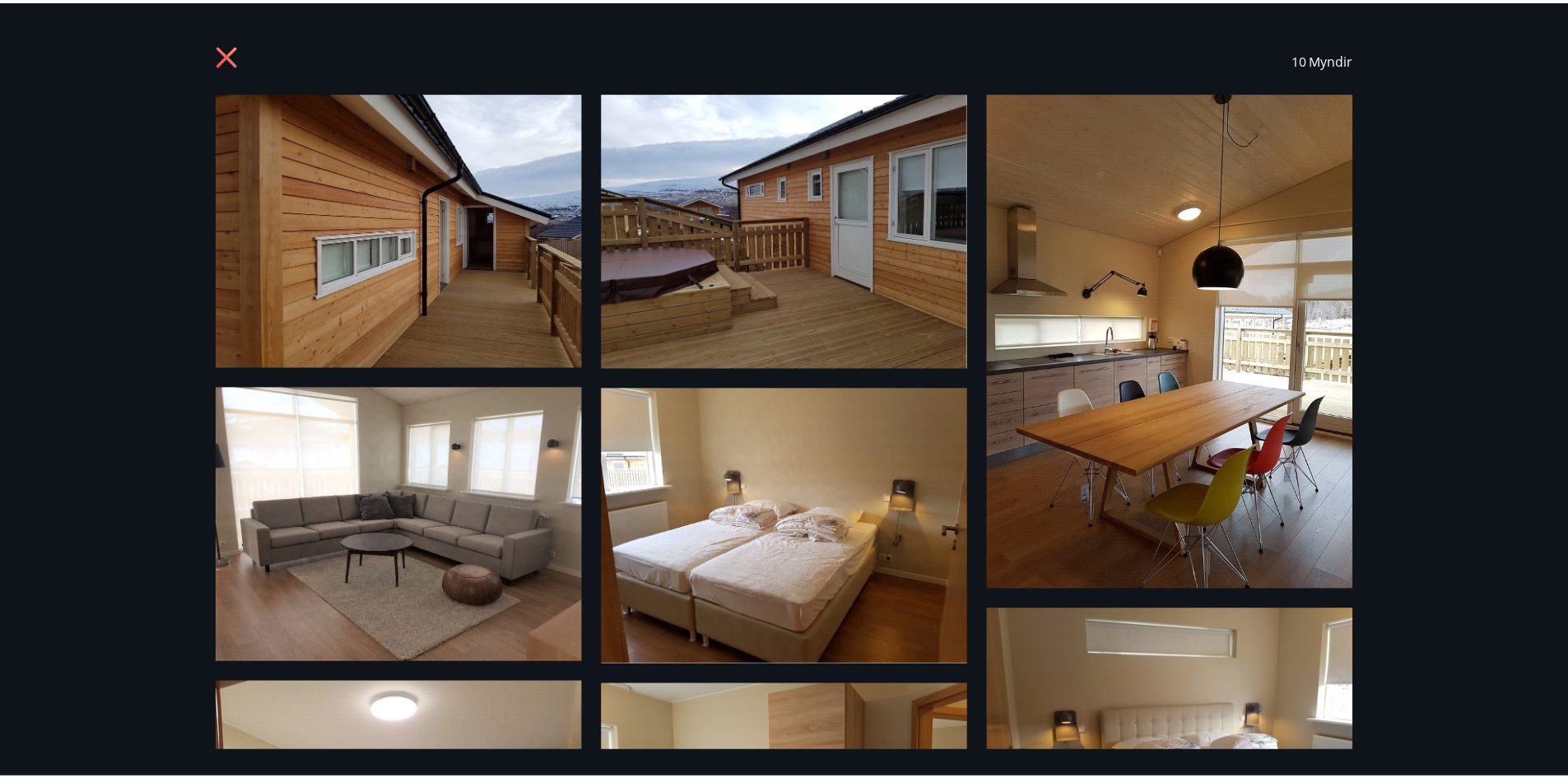
scroll to position [465, 0]
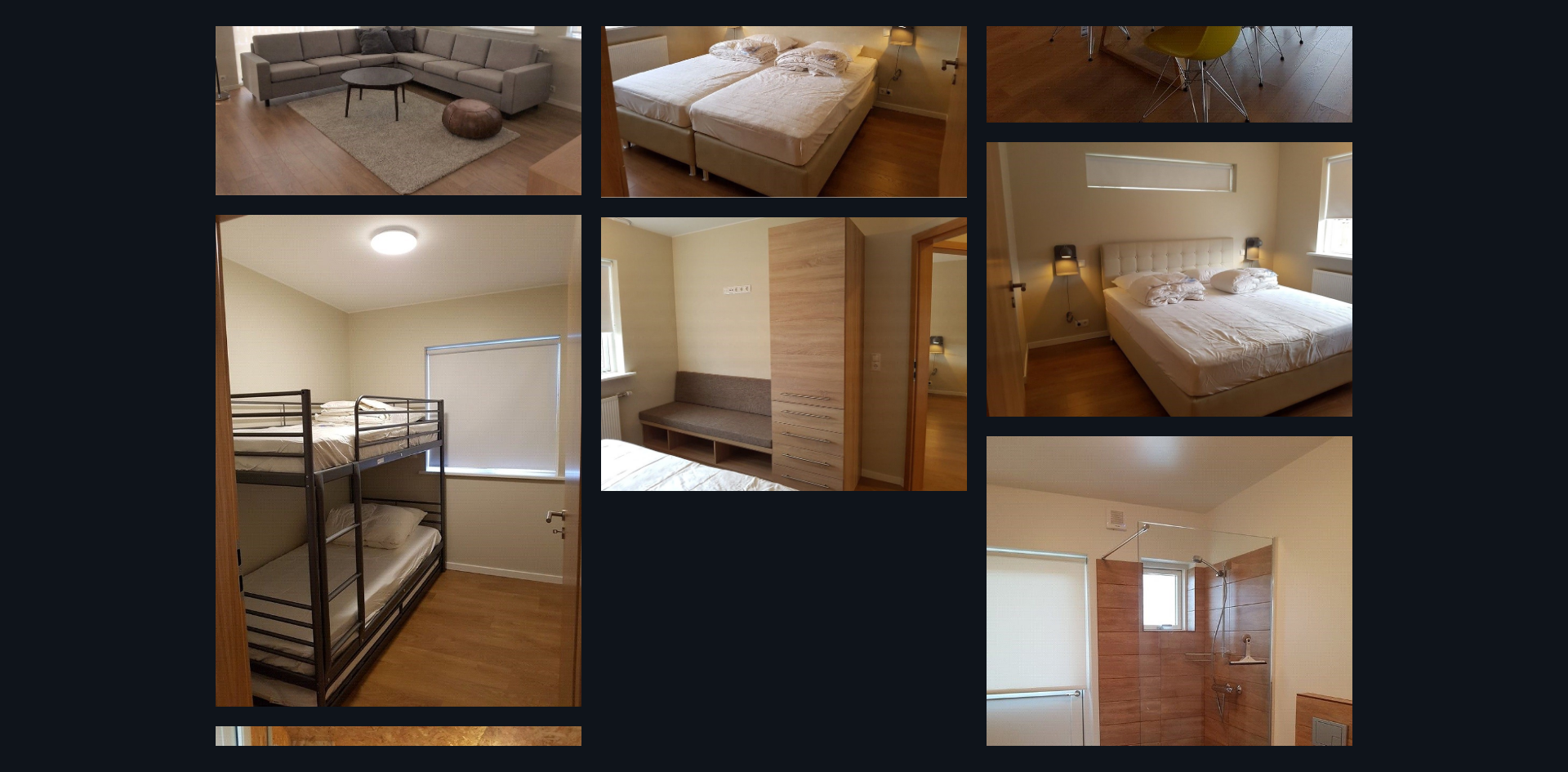
click at [76, 313] on div "10 Myndir" at bounding box center [784, 386] width 1568 height 772
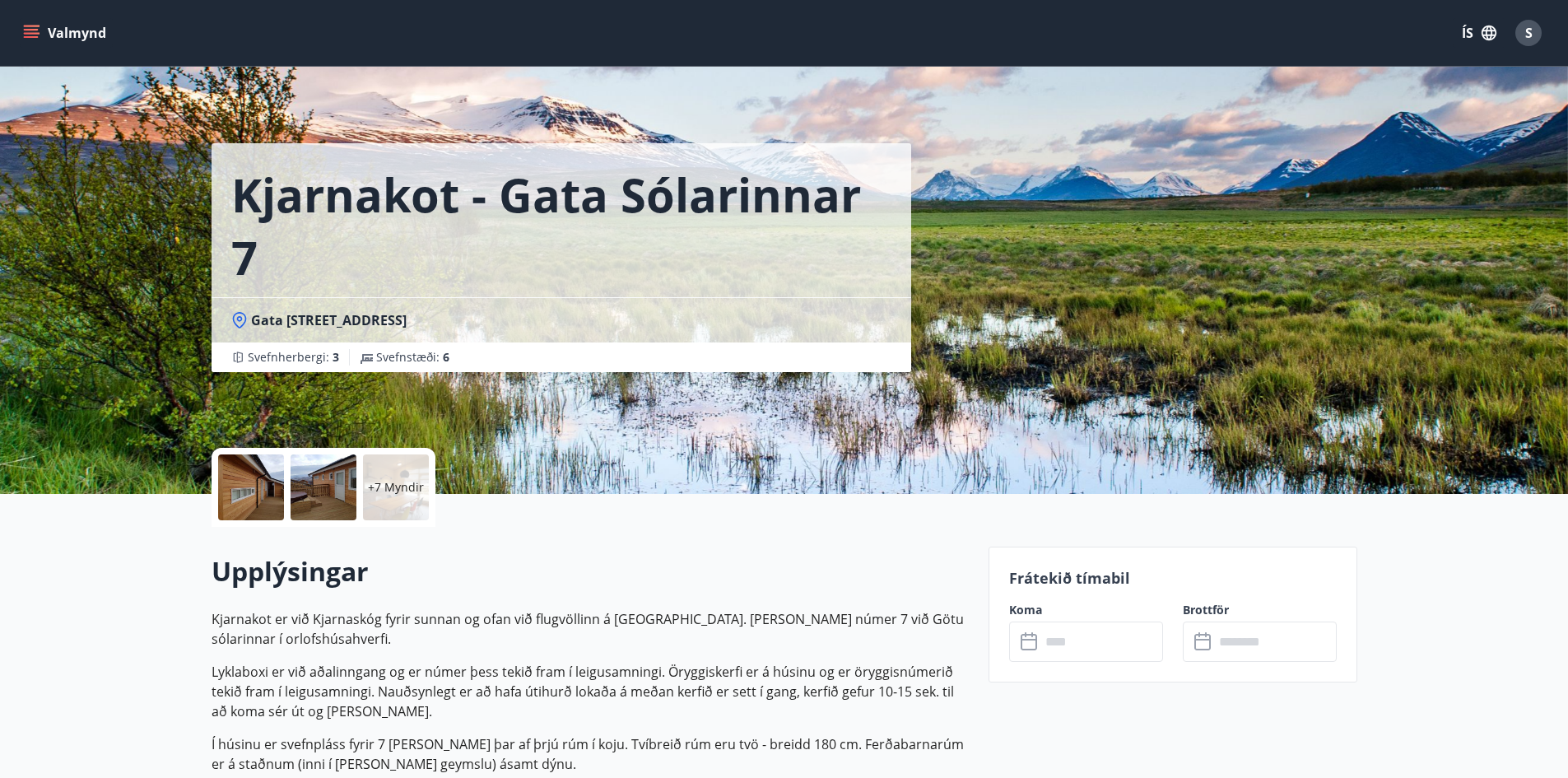
drag, startPoint x: 447, startPoint y: 319, endPoint x: 208, endPoint y: 319, distance: 239.0
click at [208, 319] on div "Kjarnakot - Gata sólarinnar 7 Gata sólarinnar 7, 600 Akureyri Svefnherbergi : 3…" at bounding box center [784, 247] width 1184 height 493
copy span "Gata sólarinnar 7, 600 Akureyri"
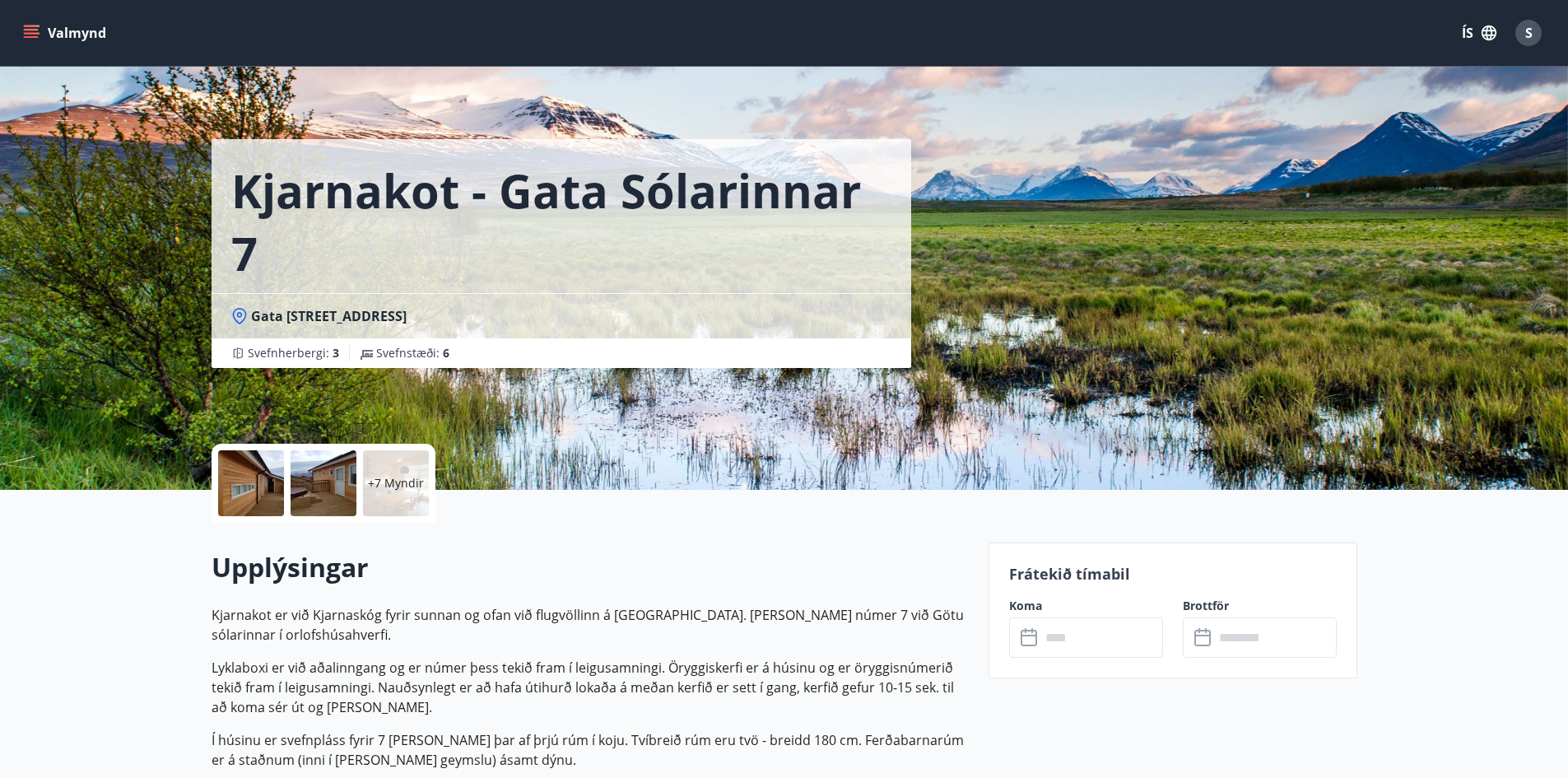
scroll to position [0, 0]
